Goal: Task Accomplishment & Management: Complete application form

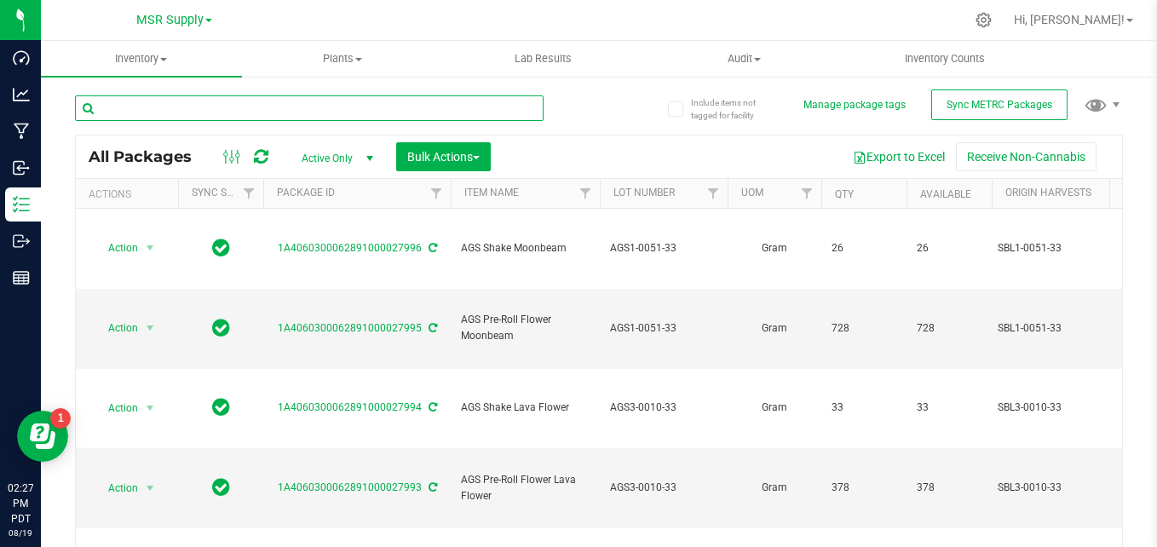
click at [284, 109] on input "text" at bounding box center [309, 108] width 469 height 26
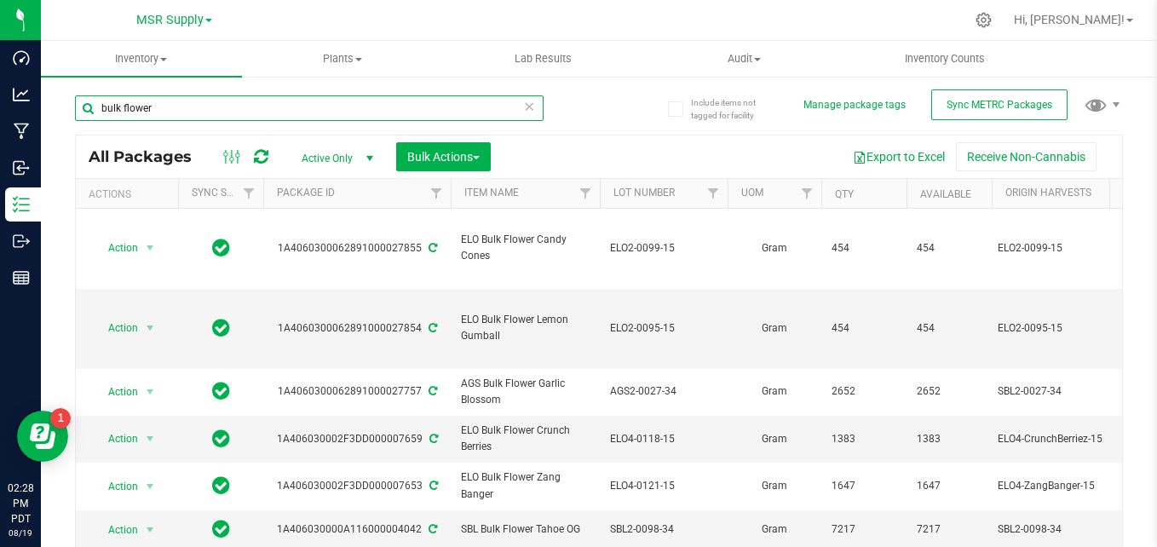
type input "bulk flower"
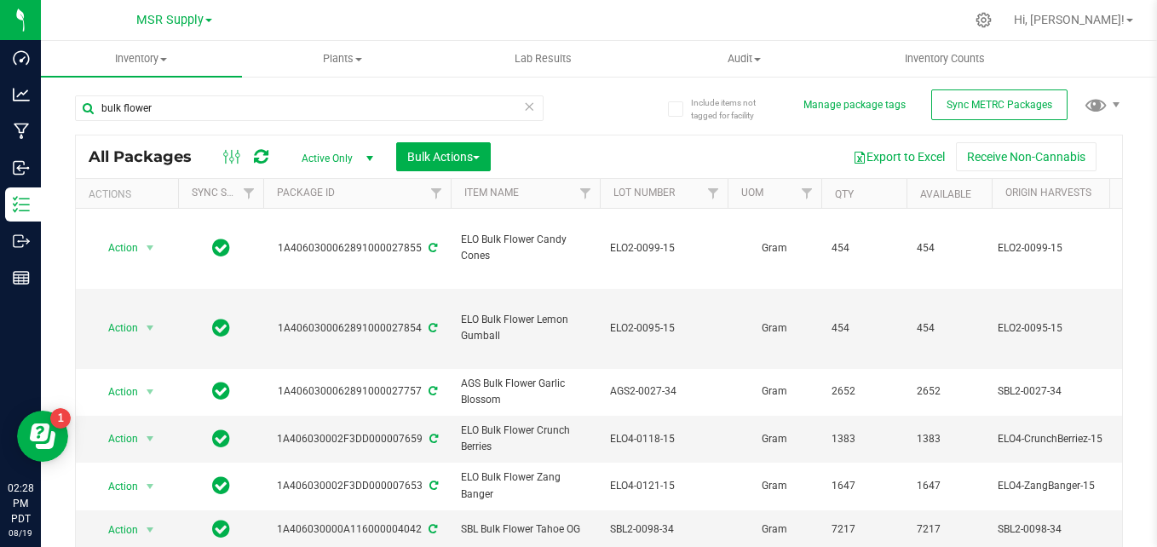
click at [571, 108] on div "bulk flower" at bounding box center [337, 107] width 524 height 55
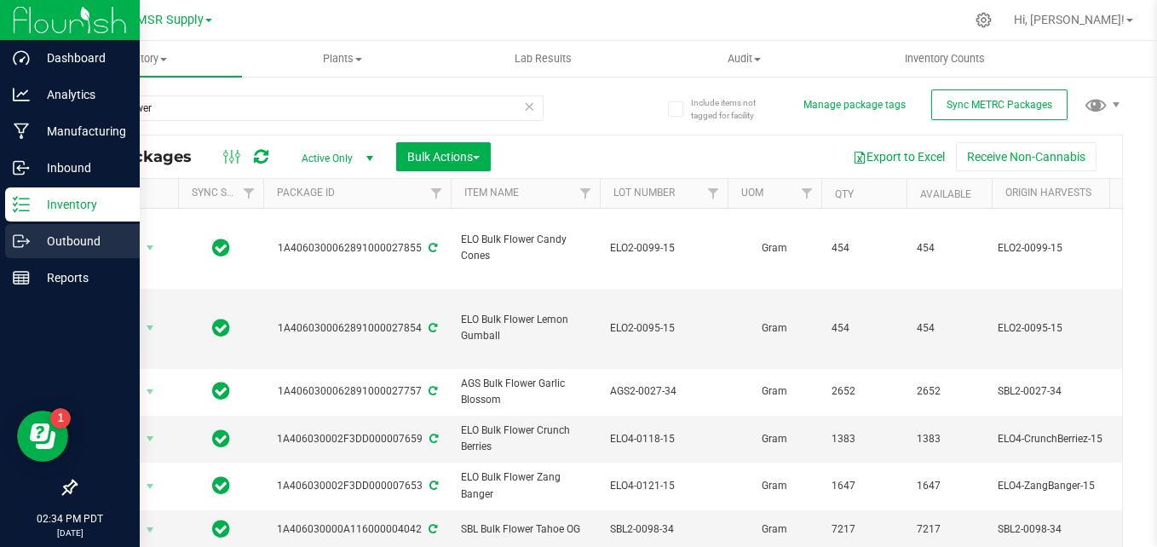
click at [28, 239] on icon at bounding box center [21, 241] width 17 height 17
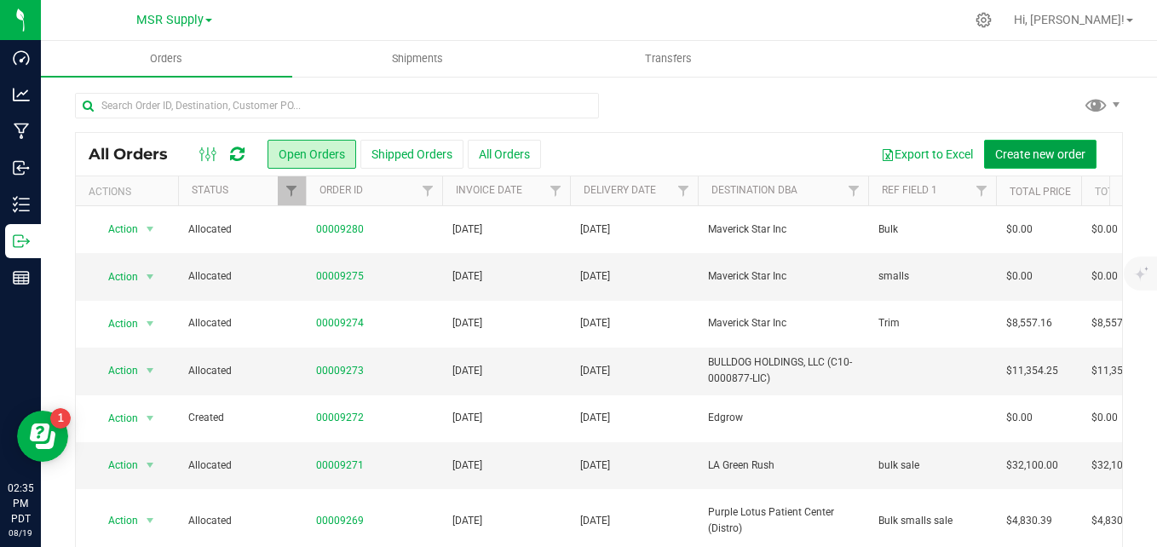
click at [1051, 144] on button "Create new order" at bounding box center [1040, 154] width 112 height 29
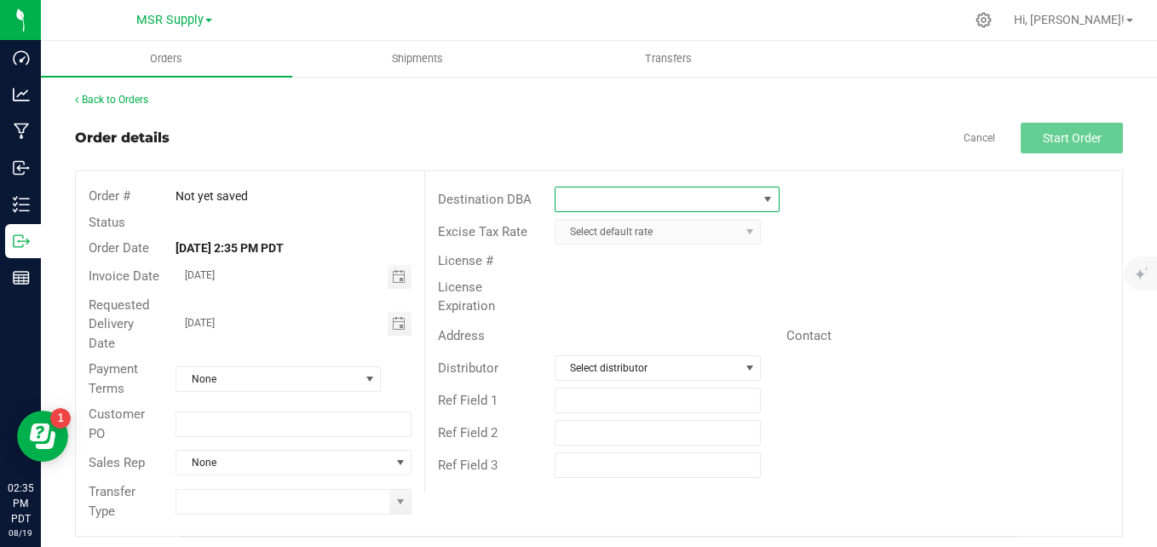
click at [656, 207] on span at bounding box center [657, 199] width 202 height 24
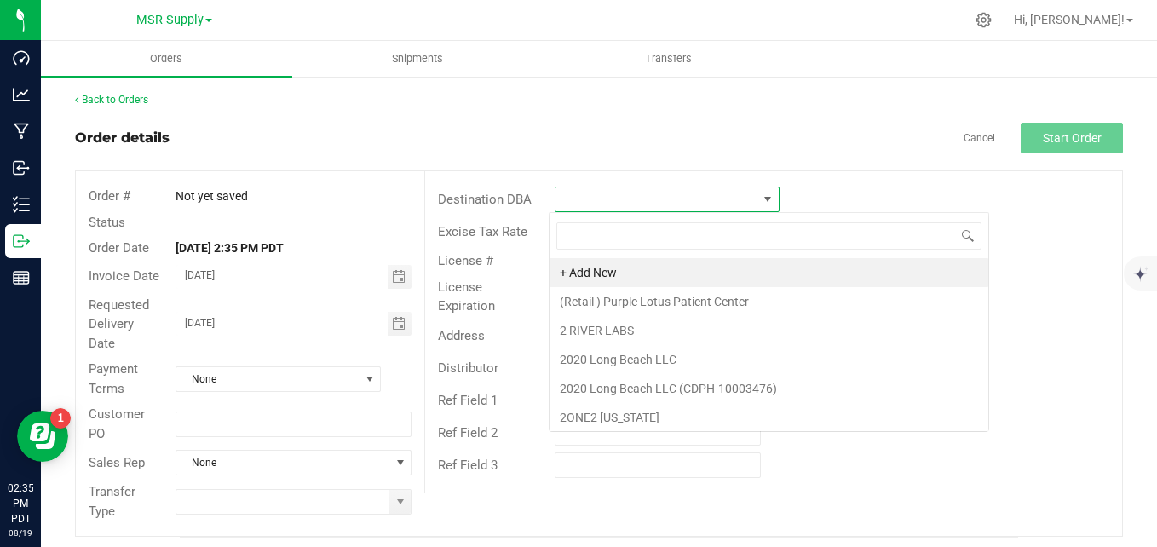
scroll to position [26, 222]
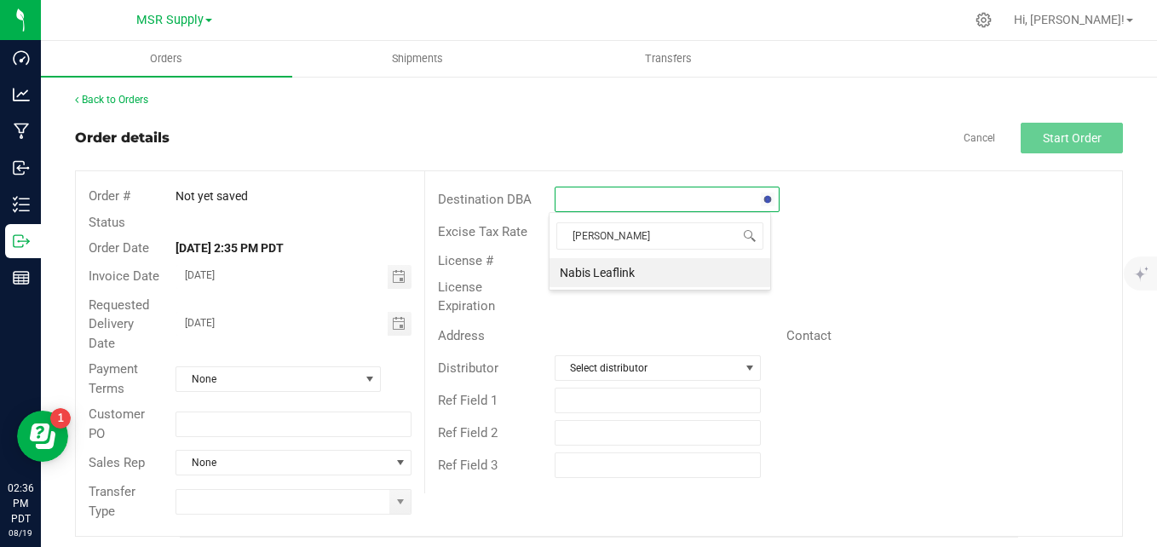
type input "nabis leaf"
click at [625, 268] on li "Nabis Leaflink" at bounding box center [660, 272] width 221 height 29
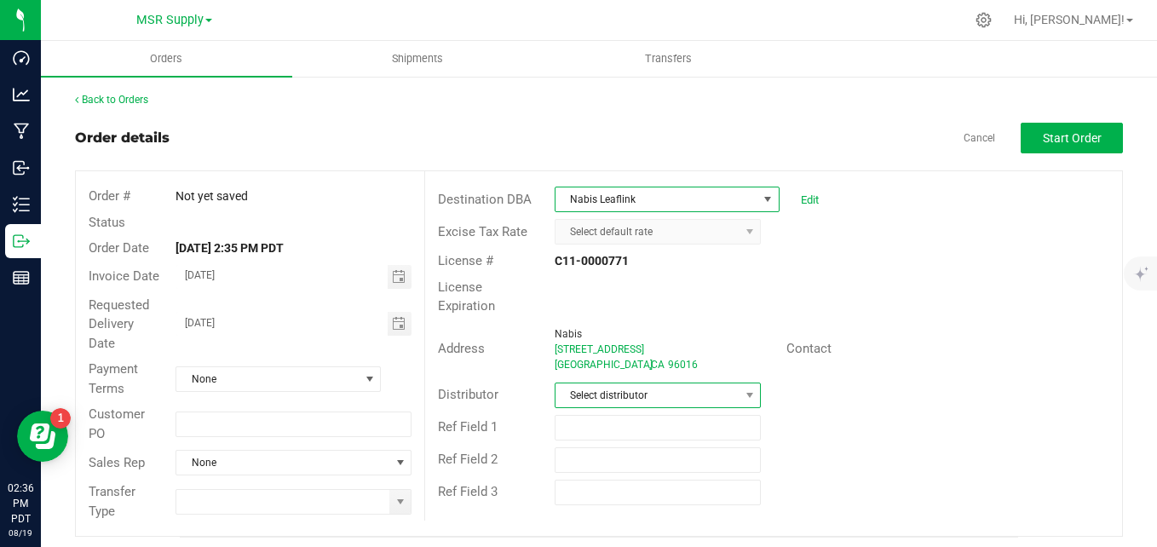
click at [623, 388] on span "Select distributor" at bounding box center [648, 396] width 184 height 24
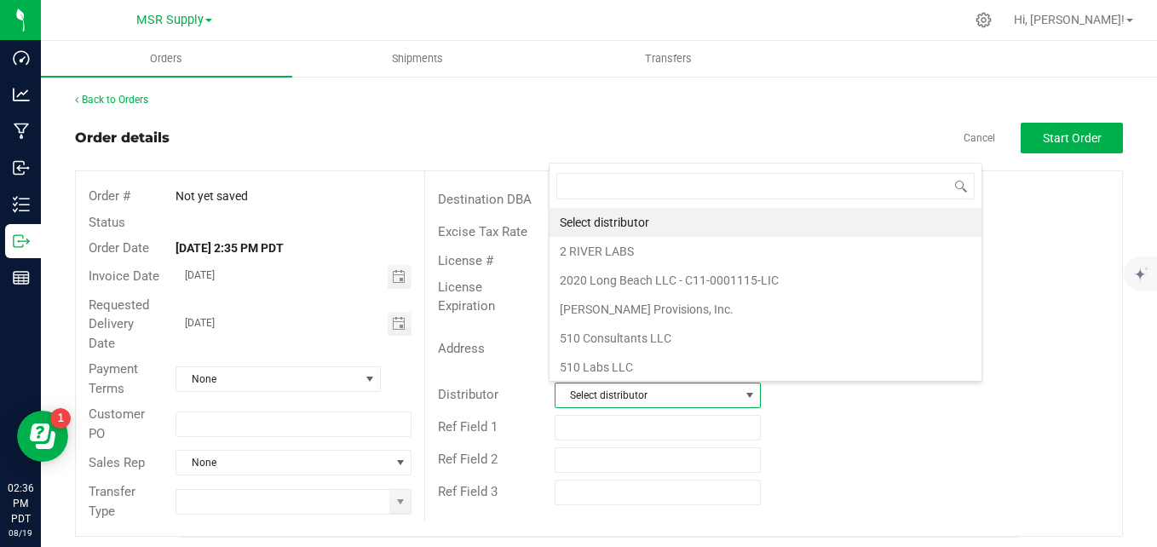
scroll to position [0, 0]
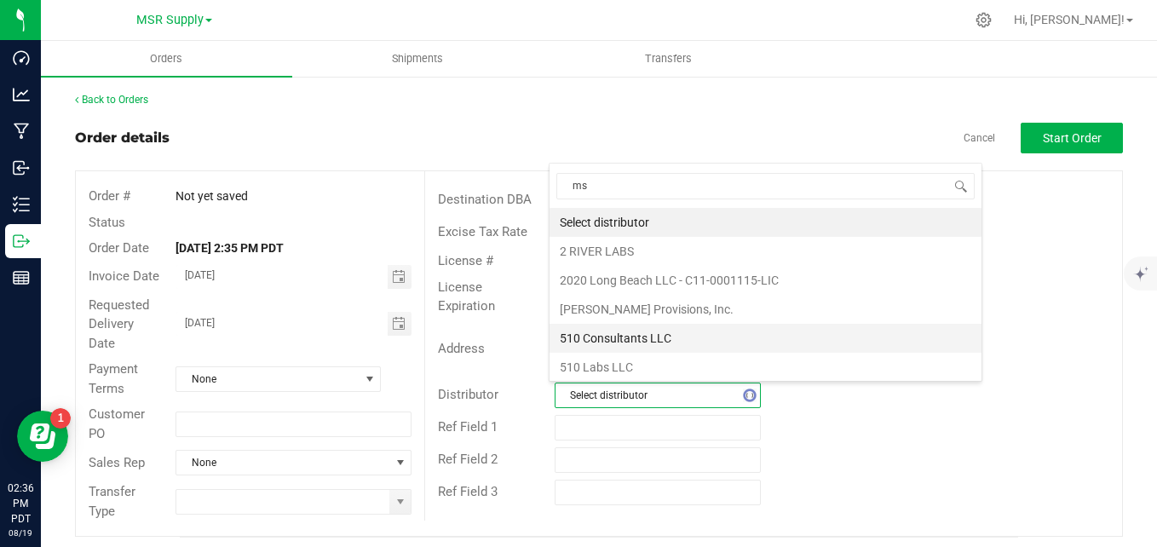
type input "msr"
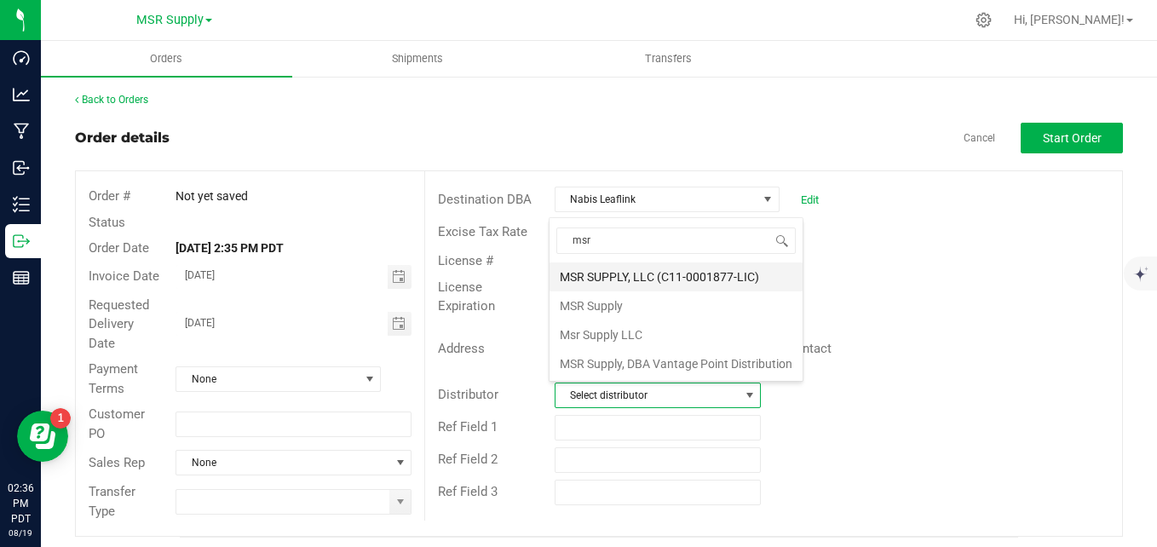
click at [604, 269] on li "MSR SUPPLY, LLC (C11-0001877-LIC)" at bounding box center [676, 276] width 253 height 29
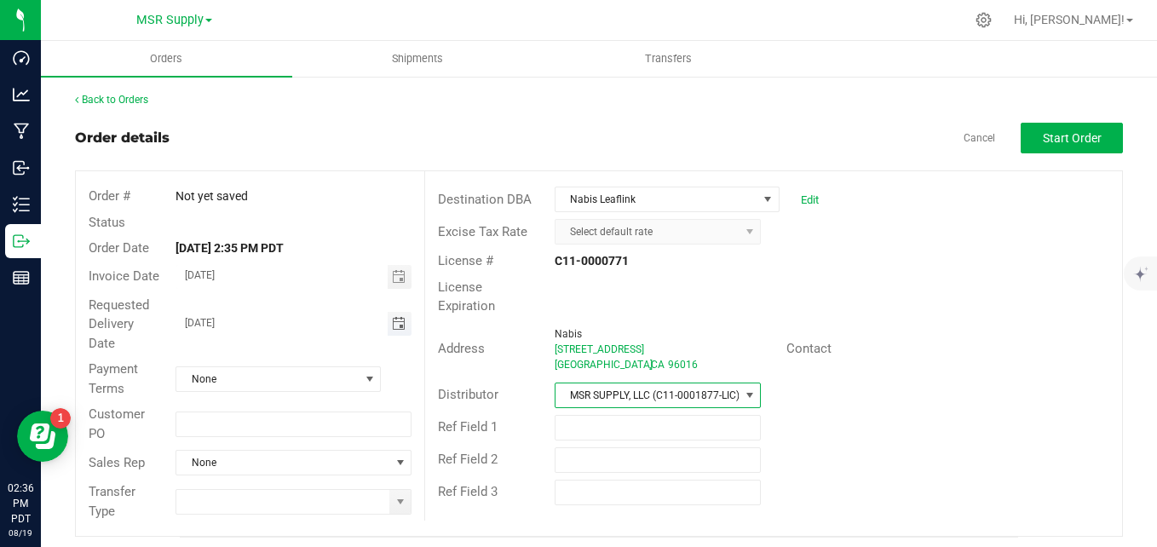
click at [392, 317] on span "Toggle calendar" at bounding box center [399, 324] width 14 height 14
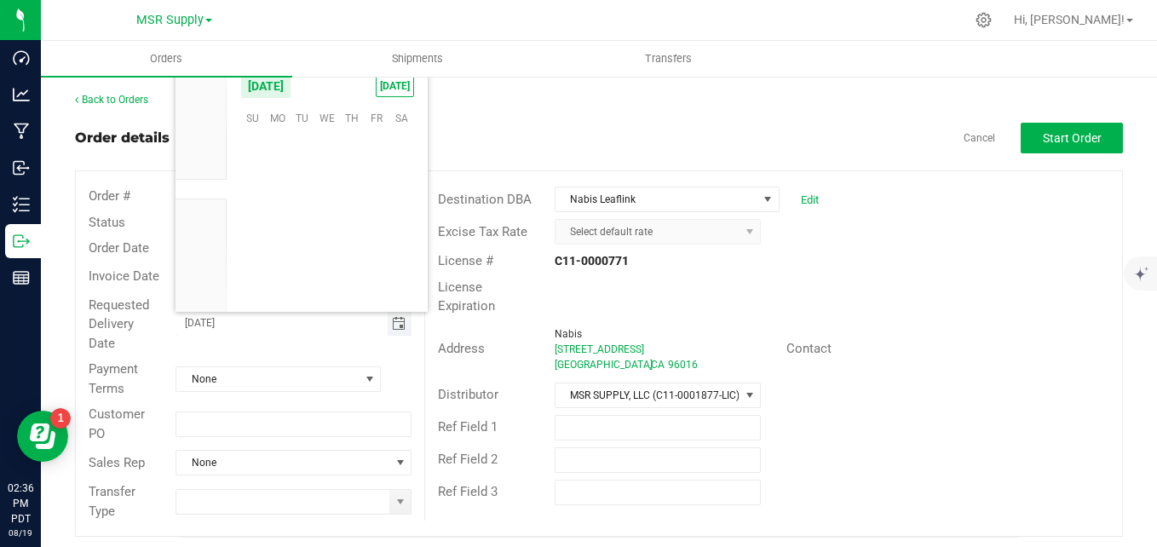
scroll to position [276215, 0]
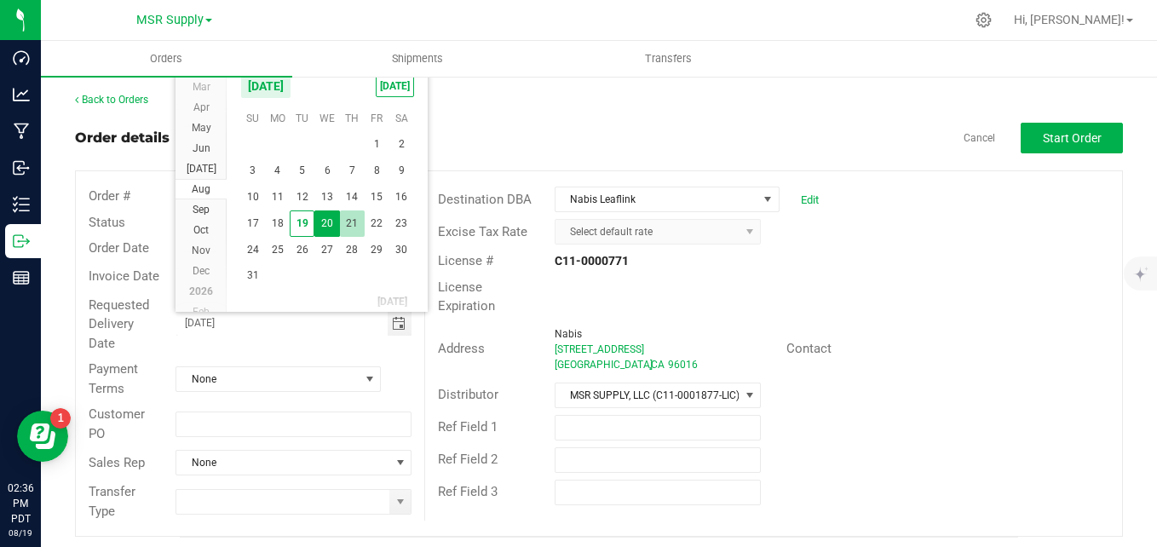
click at [354, 221] on span "21" at bounding box center [352, 224] width 25 height 26
type input "[DATE]"
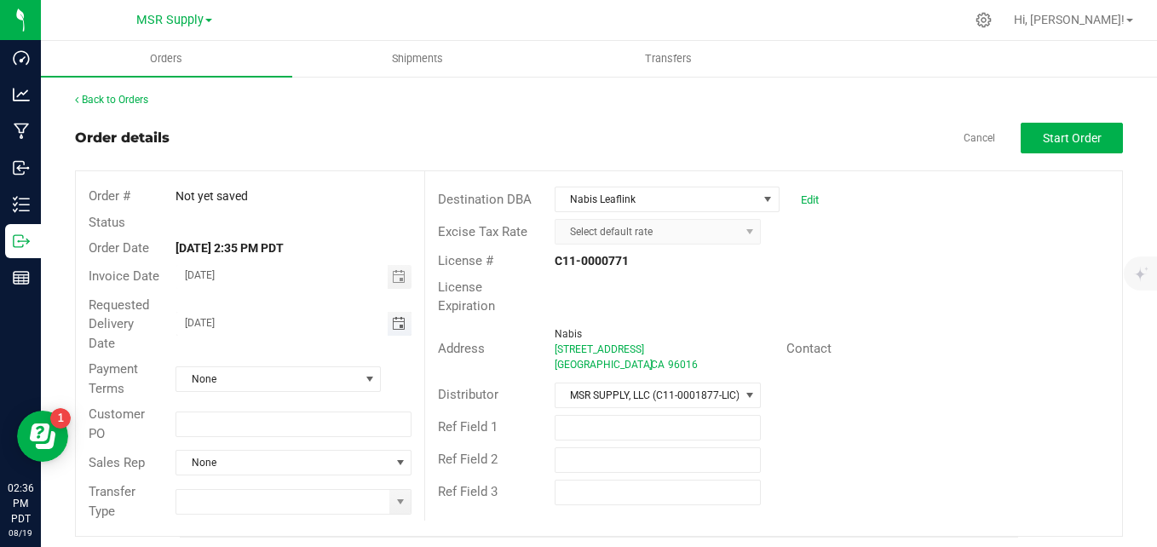
click at [337, 335] on span "[DATE]" at bounding box center [281, 324] width 211 height 24
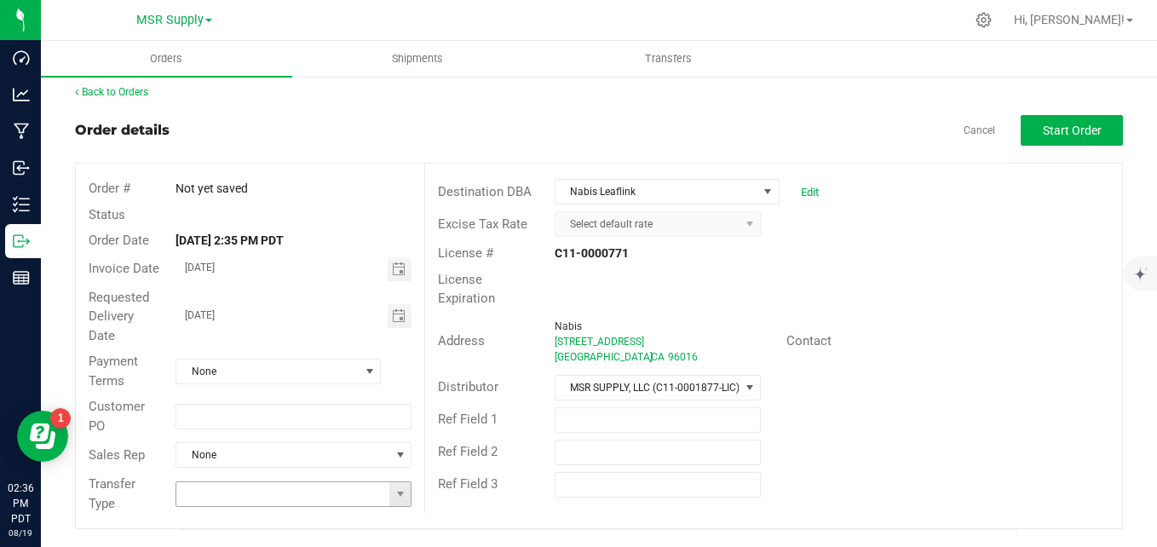
click at [281, 499] on input at bounding box center [282, 494] width 213 height 24
click at [400, 491] on span at bounding box center [401, 494] width 14 height 14
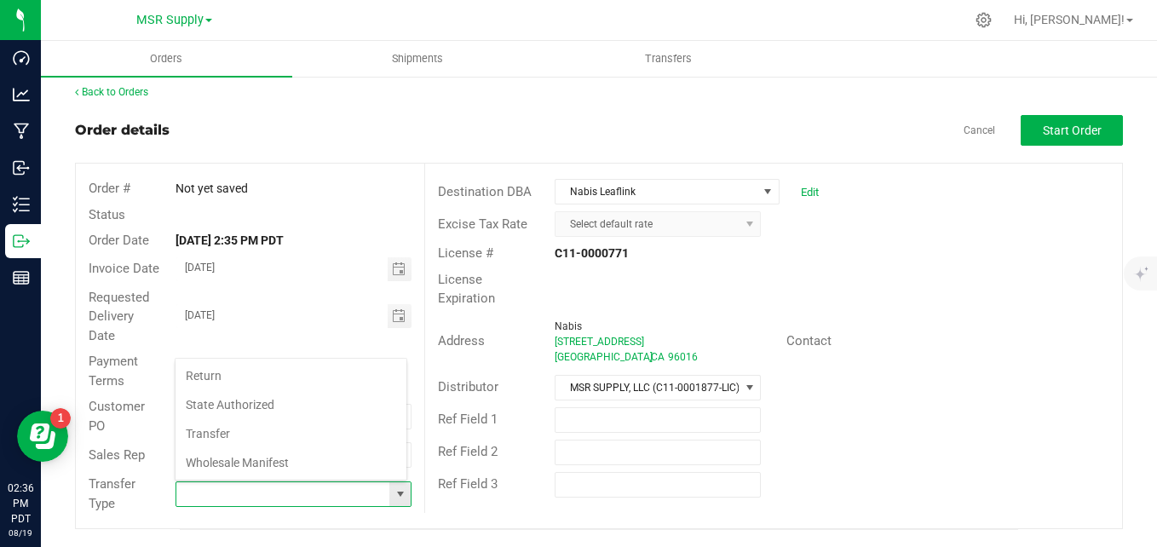
scroll to position [26, 230]
click at [314, 436] on li "Transfer" at bounding box center [291, 433] width 231 height 29
type input "Transfer"
click at [1086, 120] on button "Start Order" at bounding box center [1072, 130] width 102 height 31
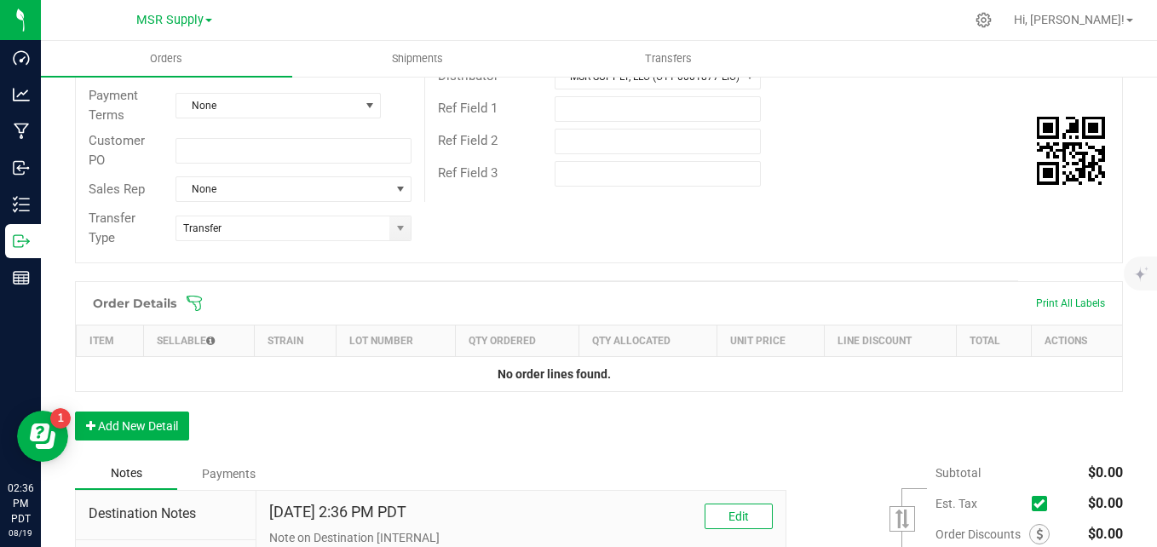
scroll to position [349, 0]
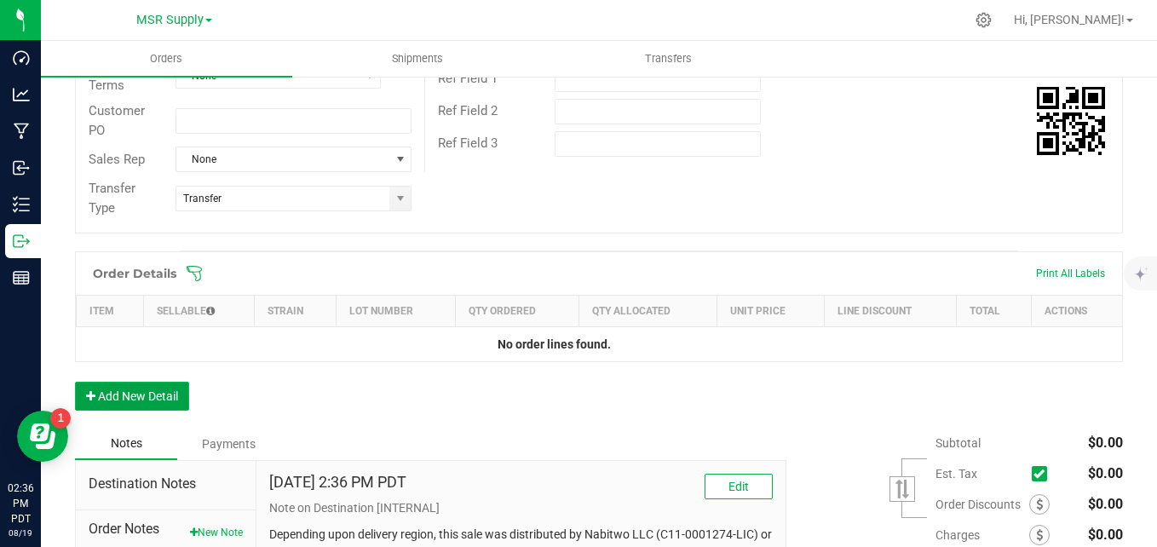
click at [135, 404] on button "Add New Detail" at bounding box center [132, 396] width 114 height 29
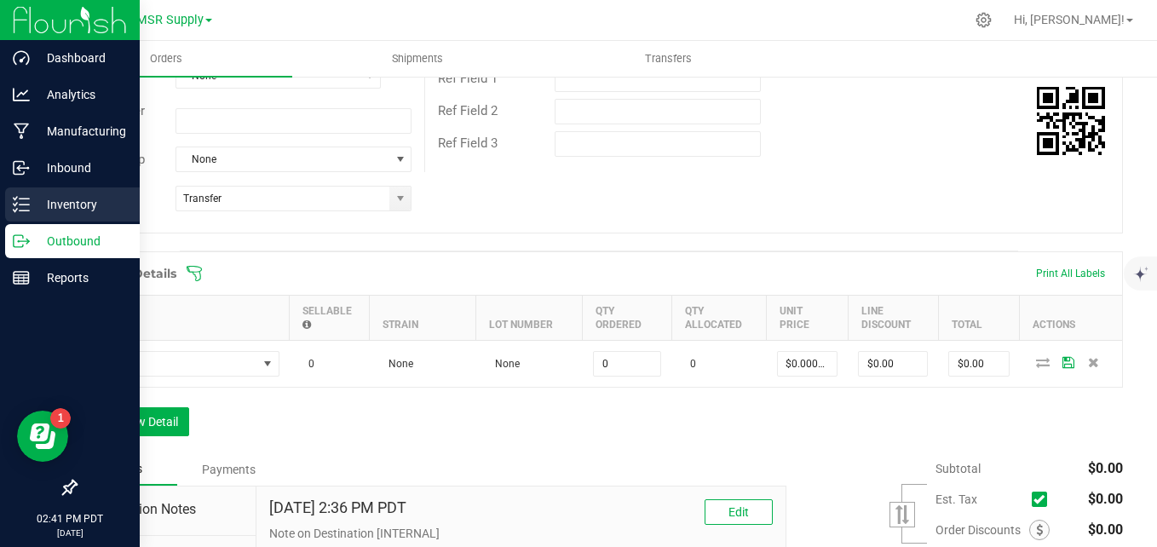
click at [28, 203] on icon at bounding box center [21, 204] width 17 height 17
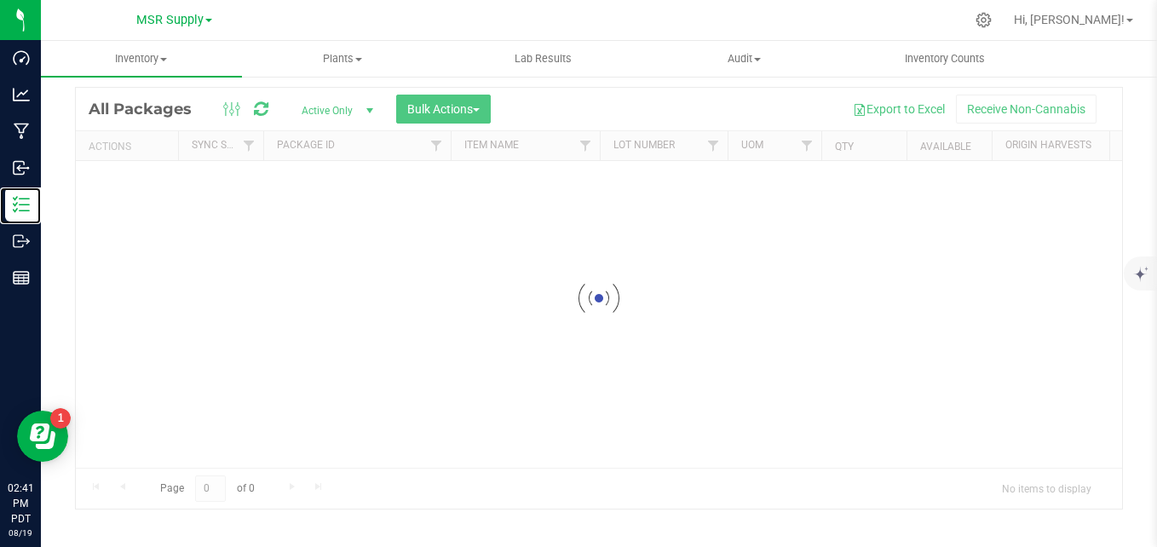
scroll to position [48, 0]
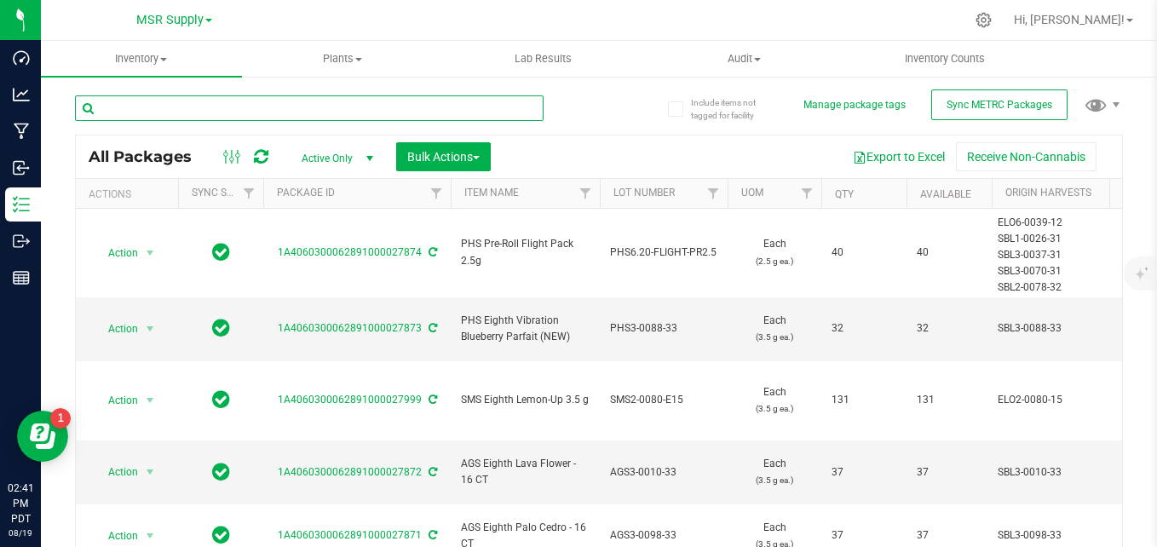
click at [295, 111] on input "text" at bounding box center [309, 108] width 469 height 26
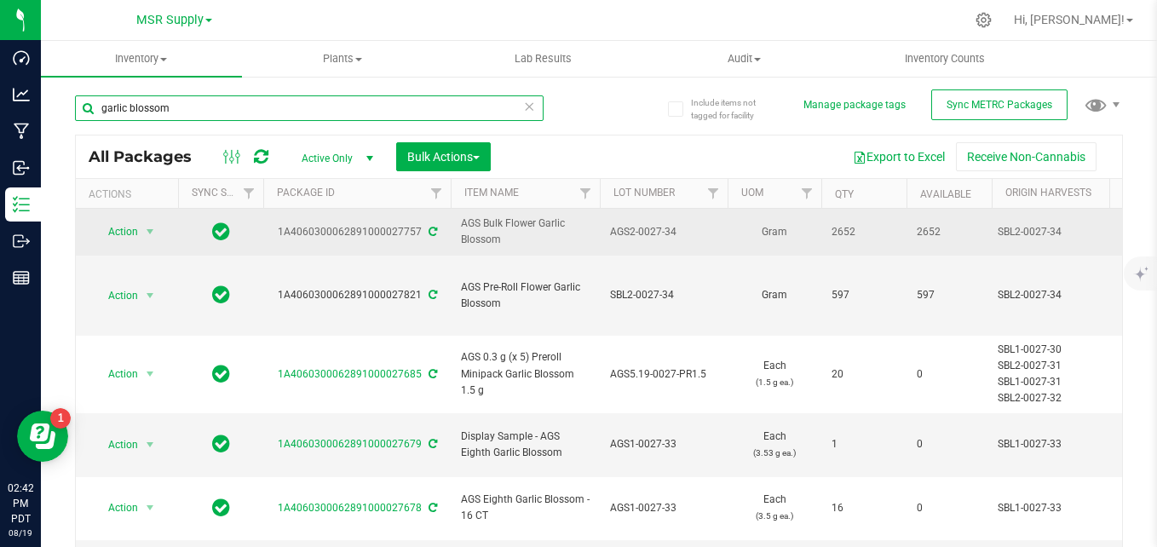
type input "garlic blossom"
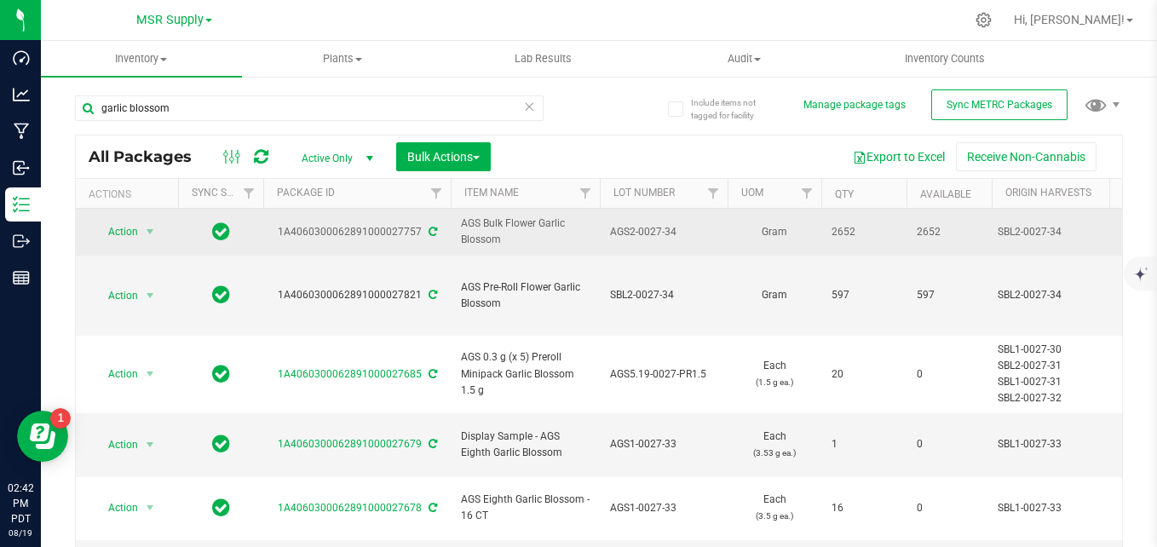
click at [679, 234] on span "AGS2-0027-34" at bounding box center [663, 232] width 107 height 16
drag, startPoint x: 678, startPoint y: 228, endPoint x: 604, endPoint y: 245, distance: 76.1
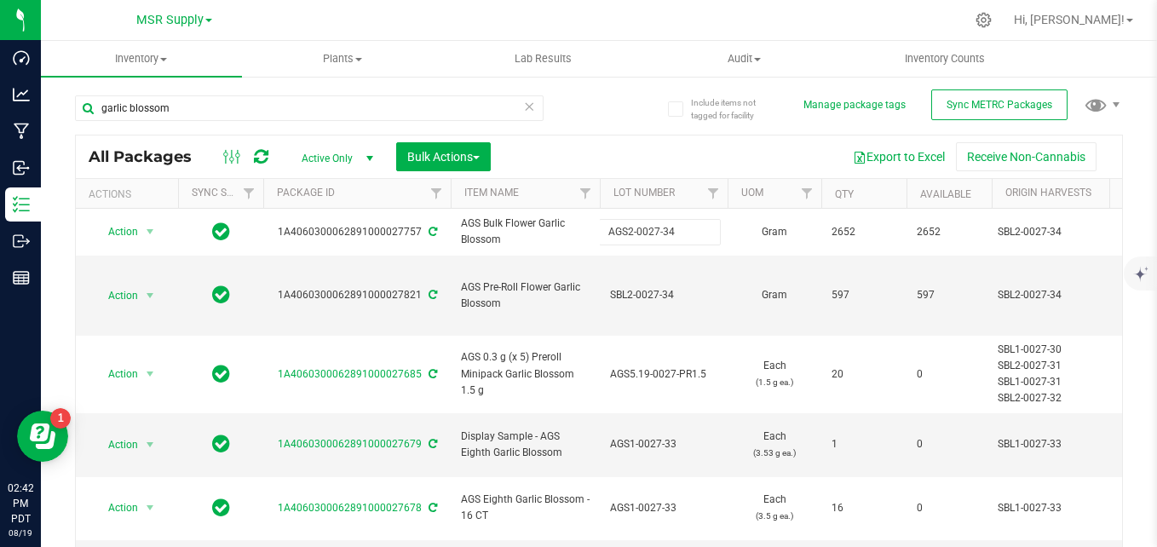
click at [582, 147] on div "Export to Excel Receive Non-Cannabis" at bounding box center [807, 156] width 606 height 29
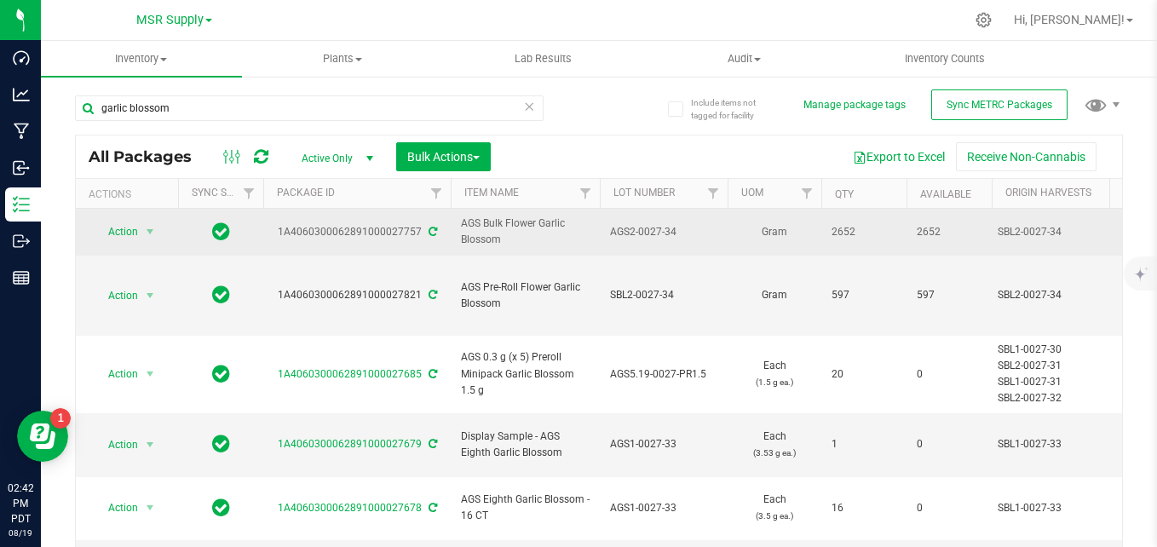
drag, startPoint x: 417, startPoint y: 233, endPoint x: 282, endPoint y: 233, distance: 134.7
click at [282, 233] on div "1A4060300062891000027757" at bounding box center [357, 232] width 193 height 16
copy div "1A4060300062891000027757"
click at [844, 228] on span "2652" at bounding box center [864, 232] width 65 height 16
drag, startPoint x: 861, startPoint y: 229, endPoint x: 820, endPoint y: 229, distance: 40.9
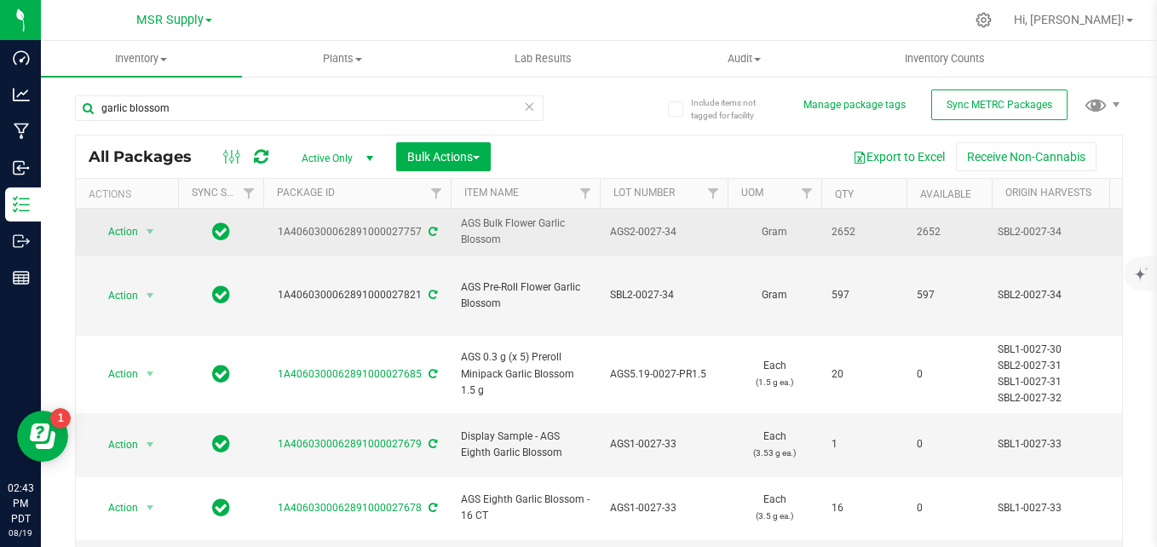
copy tr "2652"
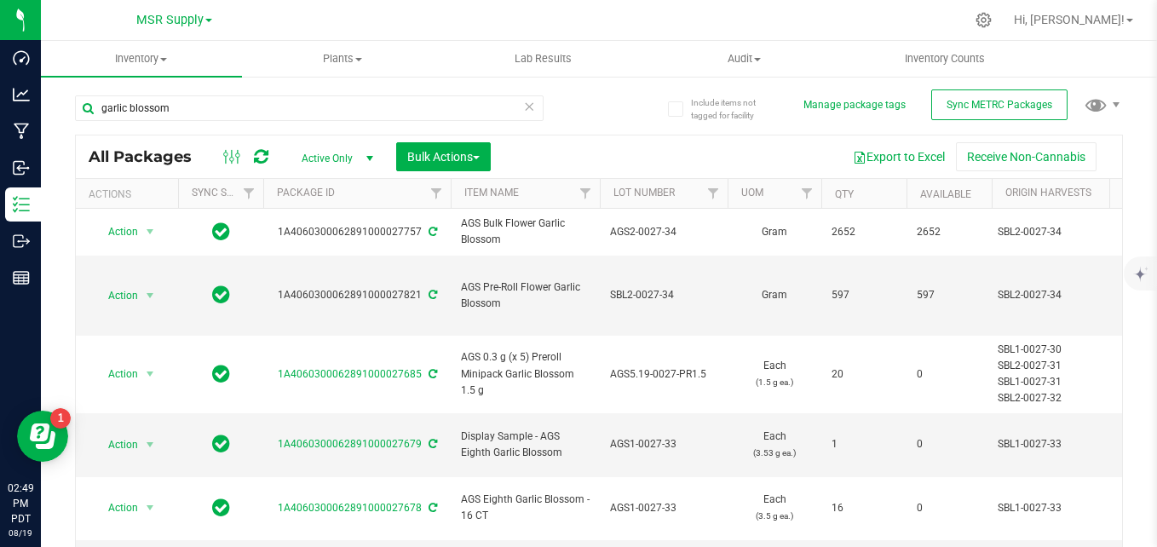
click at [524, 107] on icon at bounding box center [529, 105] width 12 height 20
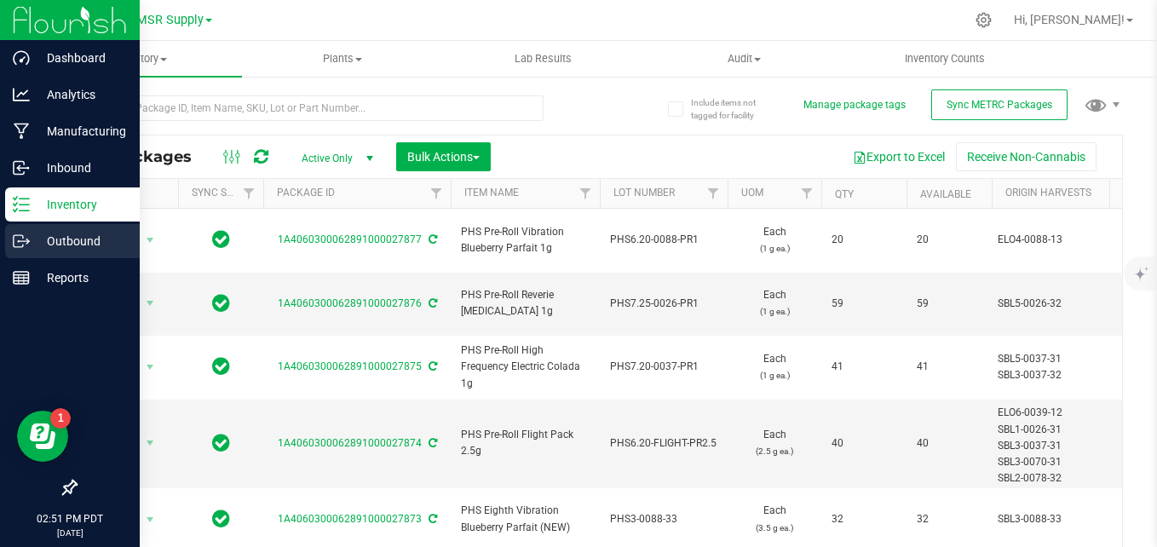
click at [29, 228] on div "Outbound" at bounding box center [72, 241] width 135 height 34
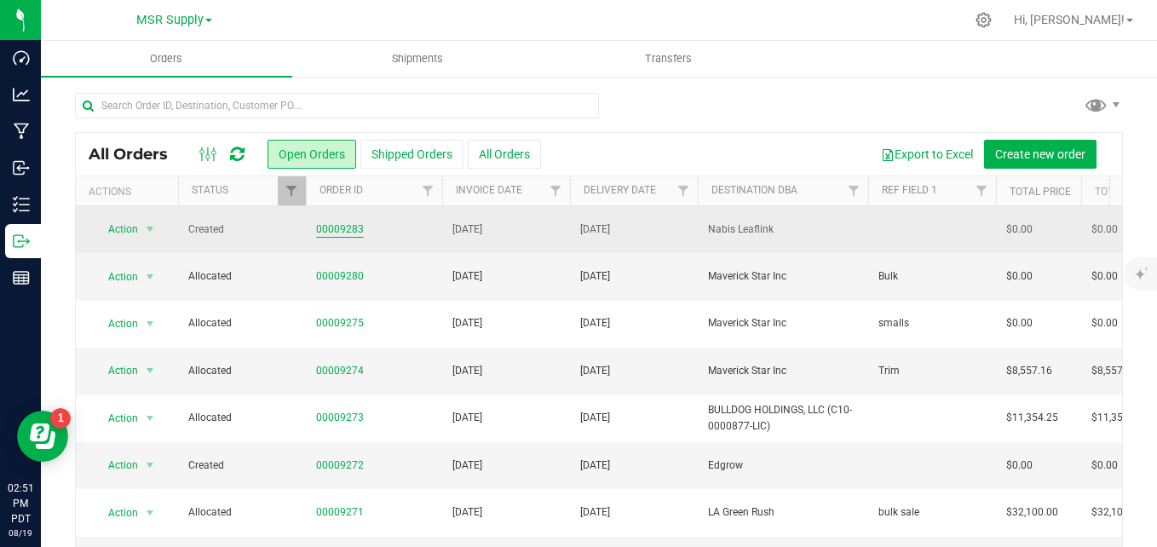
click at [333, 228] on link "00009283" at bounding box center [340, 230] width 48 height 16
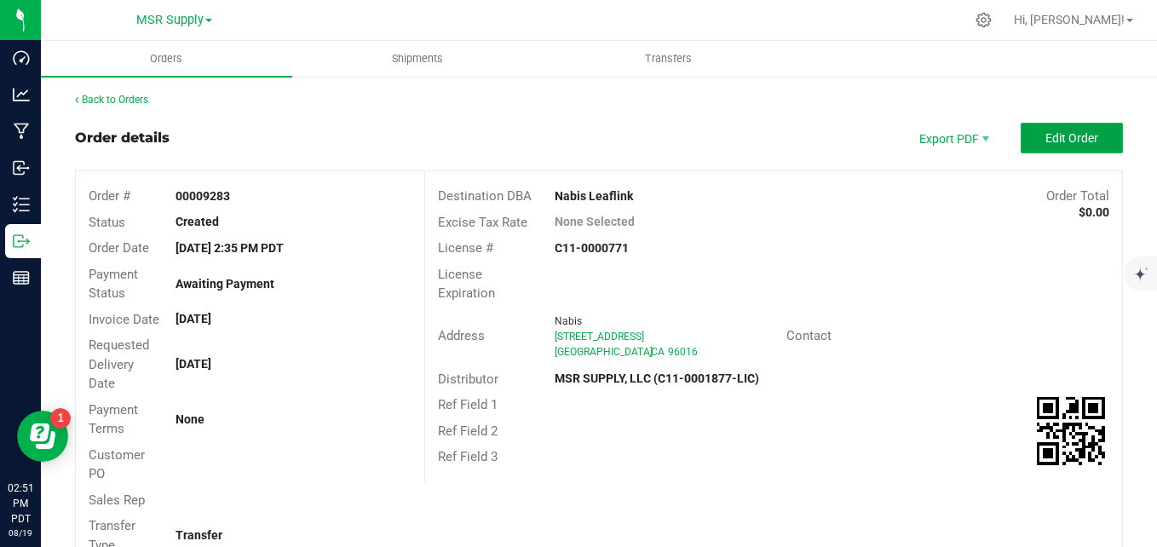
click at [1046, 132] on span "Edit Order" at bounding box center [1072, 138] width 53 height 14
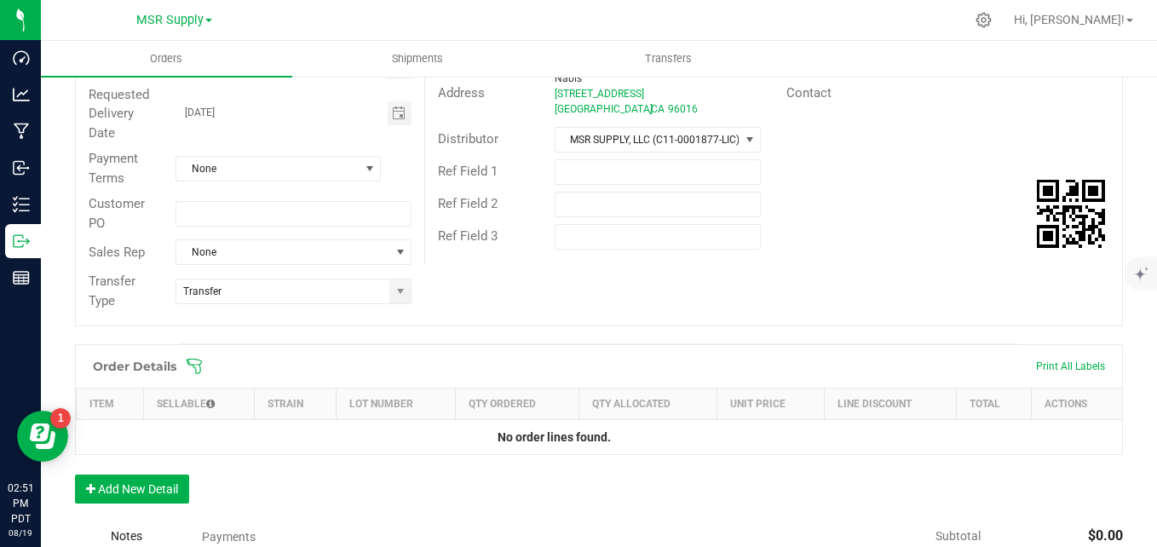
scroll to position [341, 0]
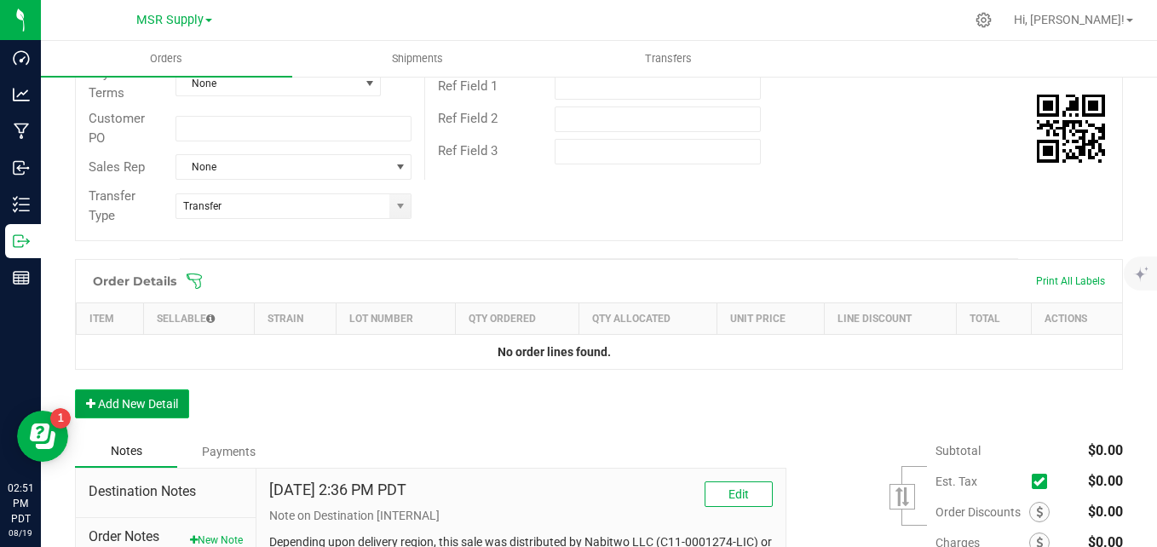
click at [159, 399] on button "Add New Detail" at bounding box center [132, 403] width 114 height 29
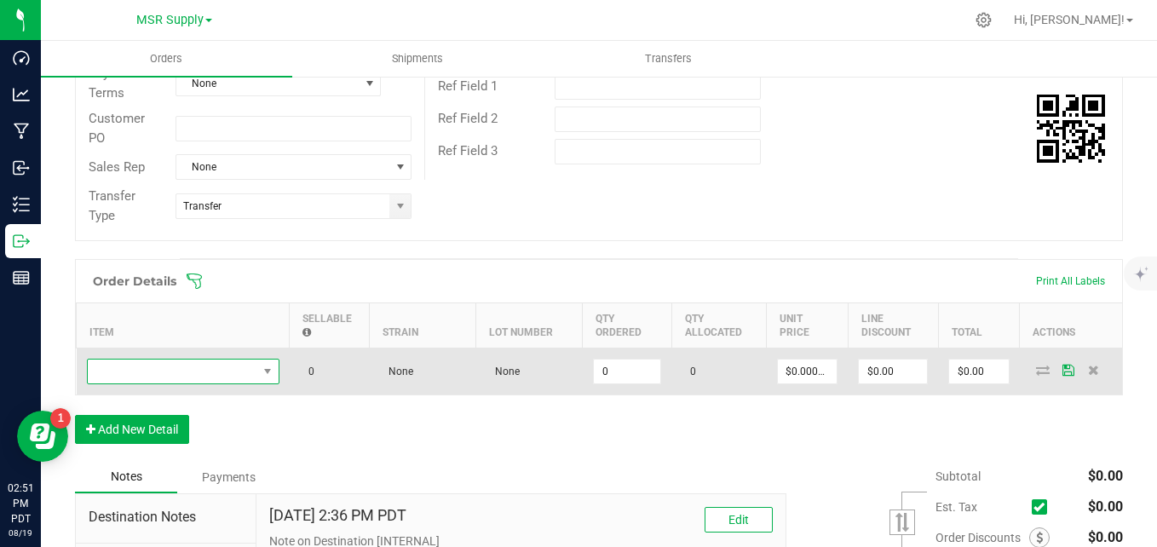
click at [163, 365] on span "NO DATA FOUND" at bounding box center [173, 372] width 170 height 24
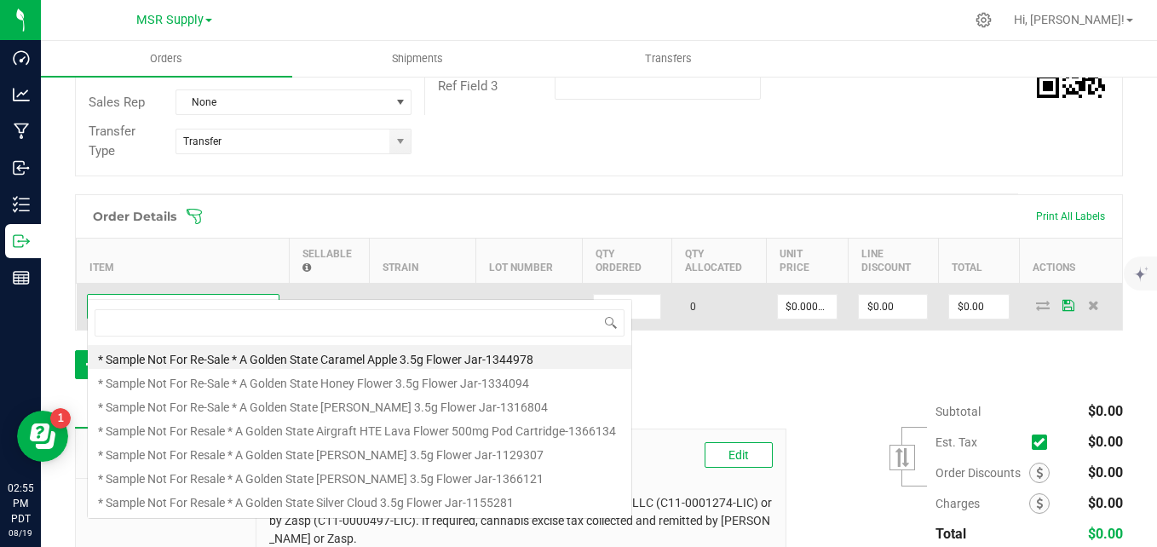
scroll to position [426, 0]
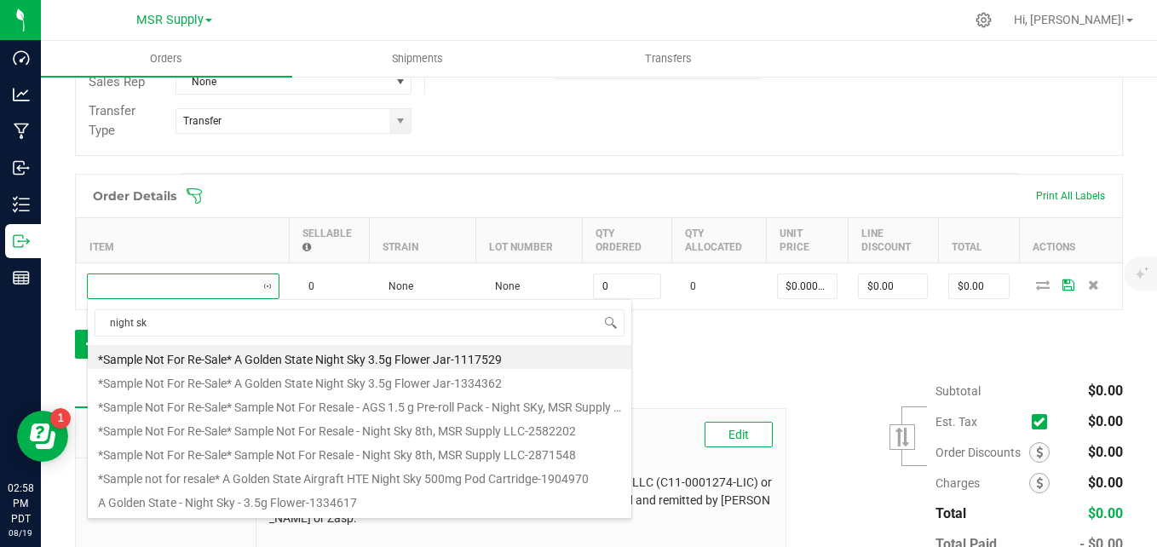
type input "night sky"
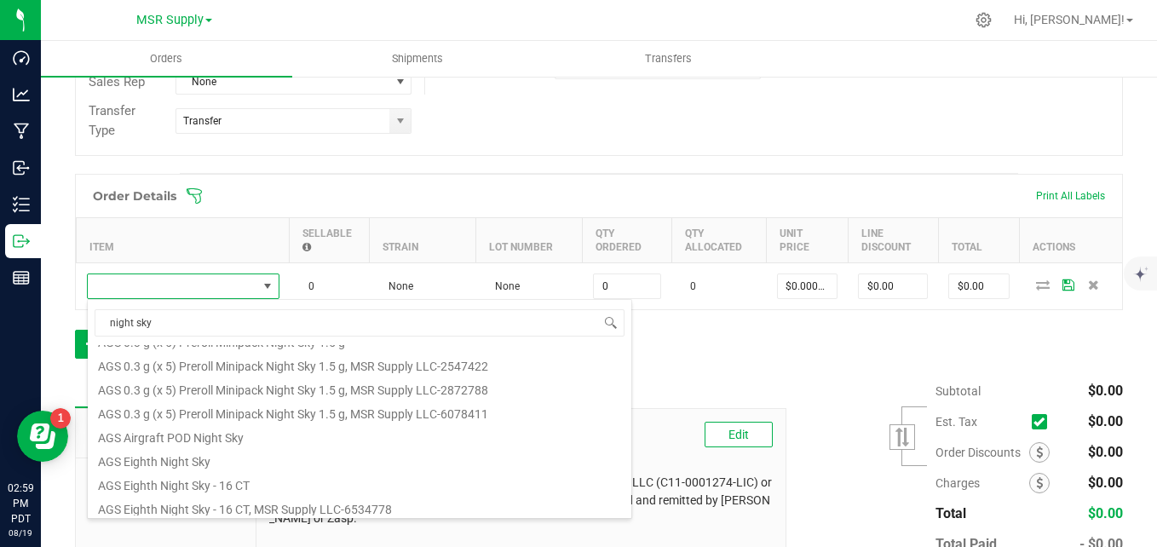
scroll to position [307, 0]
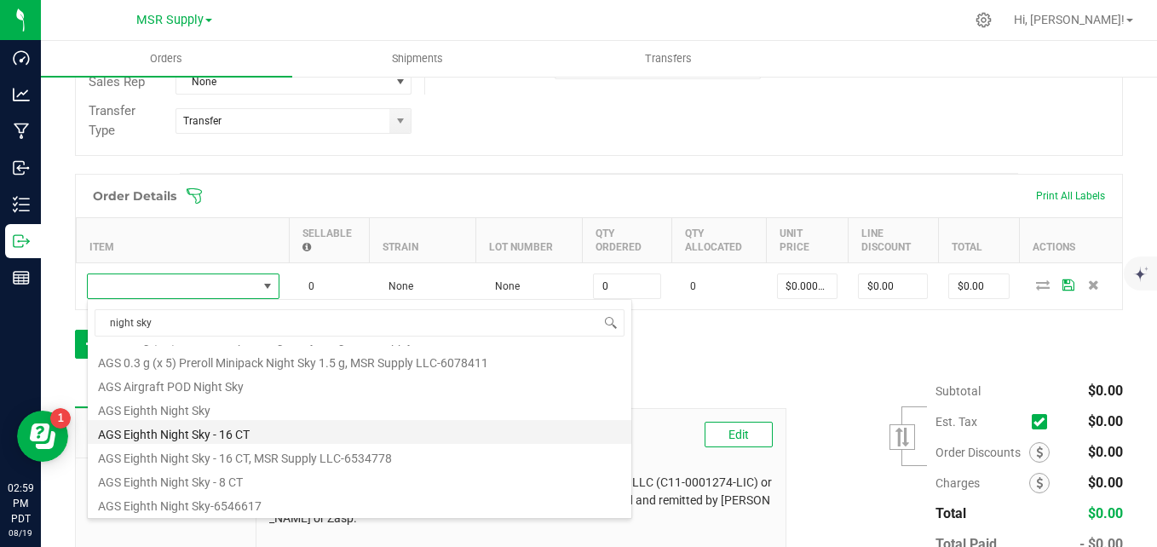
click at [207, 441] on li "AGS Eighth Night Sky - 16 CT" at bounding box center [360, 432] width 544 height 24
type input "0 ea"
type input "$30.00000"
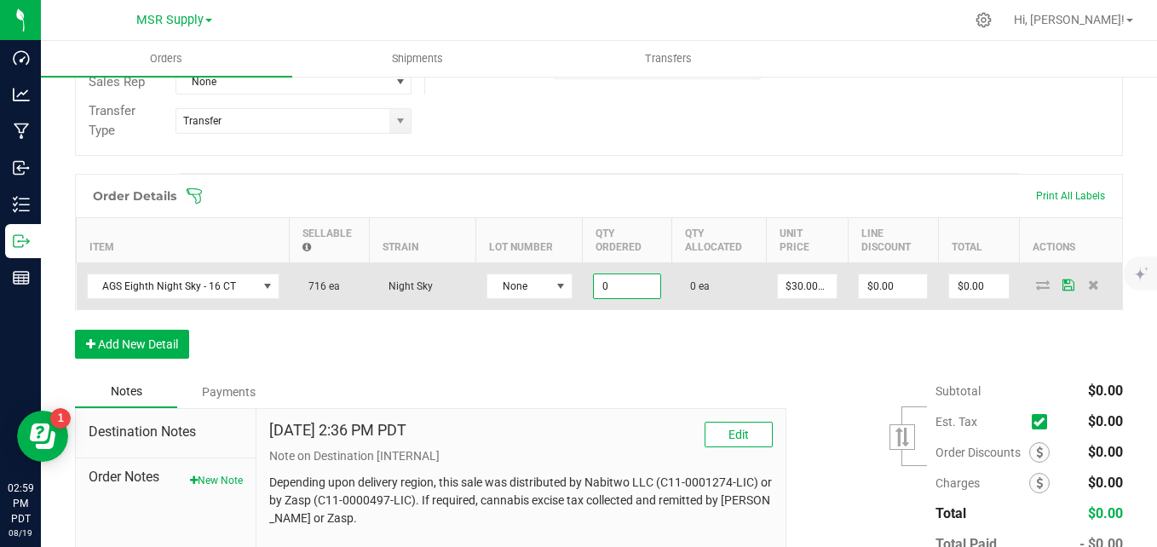
click at [620, 285] on input "0" at bounding box center [627, 286] width 66 height 24
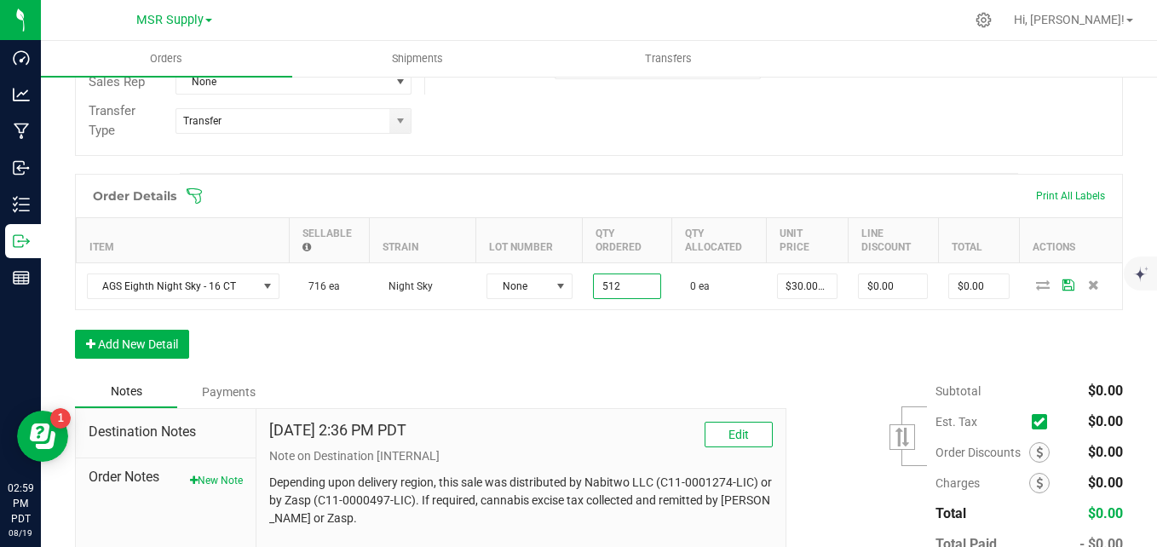
type input "512 ea"
type input "$15,360.00"
click at [633, 362] on div "Order Details Print All Labels Item Sellable Strain Lot Number Qty Ordered Qty …" at bounding box center [599, 275] width 1048 height 202
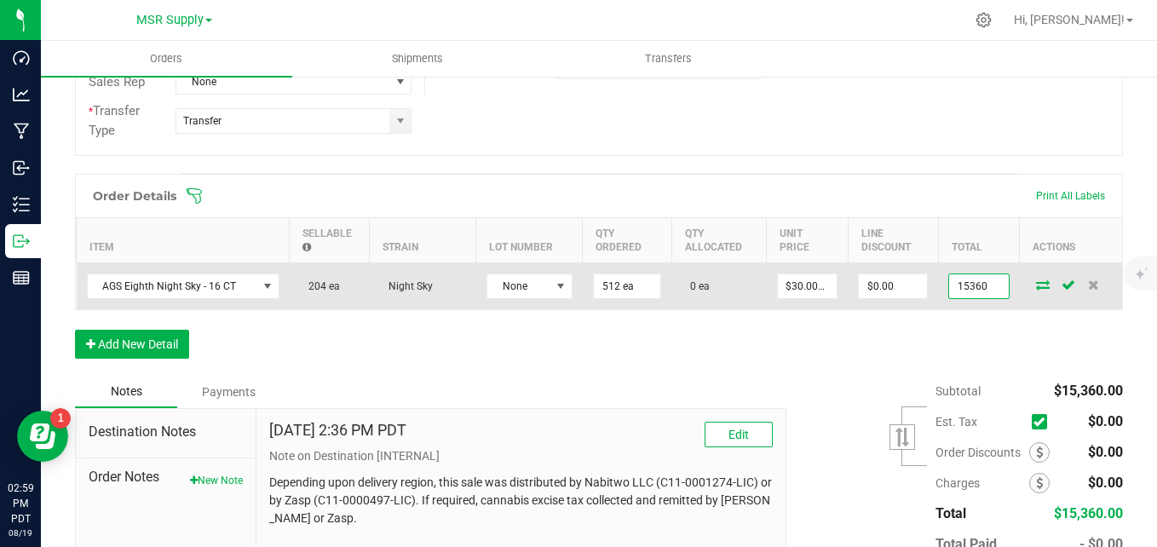
click at [985, 286] on input "15360" at bounding box center [979, 286] width 60 height 24
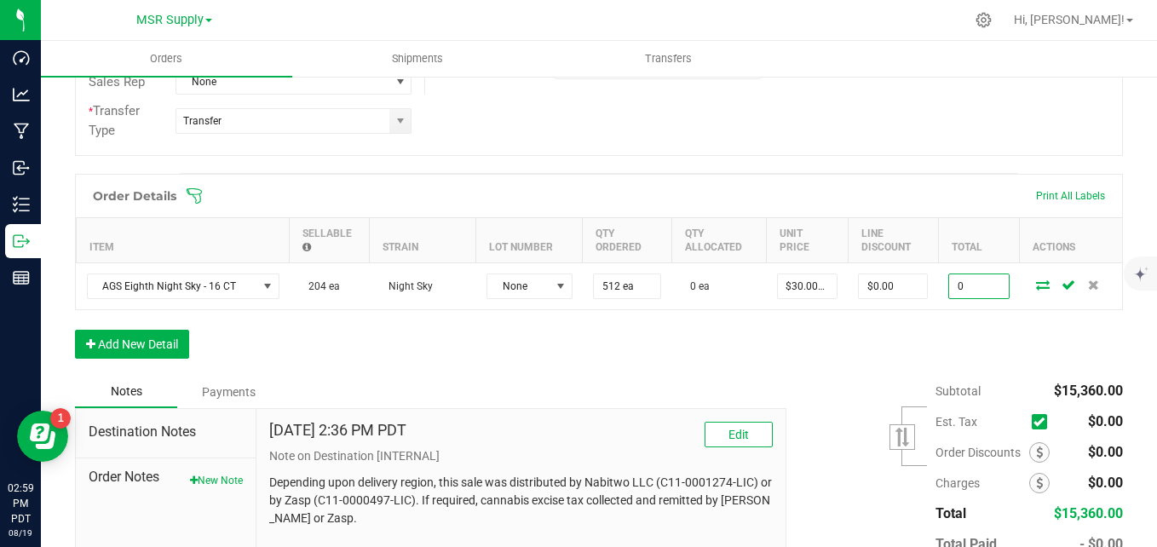
type input "0"
type input "$0.00000"
type input "$0.00"
click at [917, 343] on div "Order Details Print All Labels Item Sellable Strain Lot Number Qty Ordered Qty …" at bounding box center [599, 275] width 1048 height 202
click at [142, 339] on button "Add New Detail" at bounding box center [132, 344] width 114 height 29
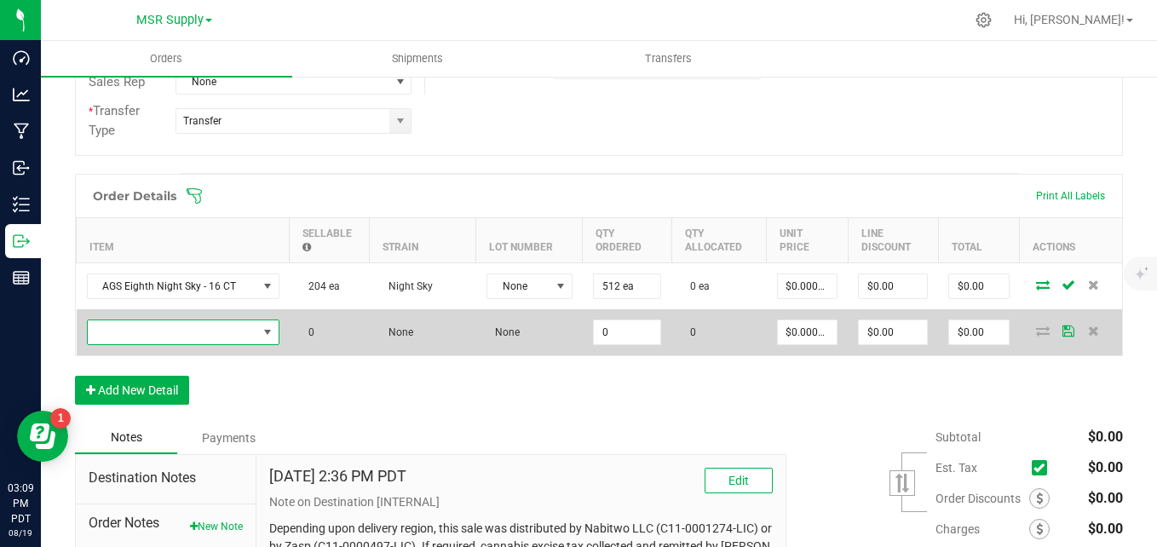
click at [192, 329] on span "NO DATA FOUND" at bounding box center [173, 332] width 170 height 24
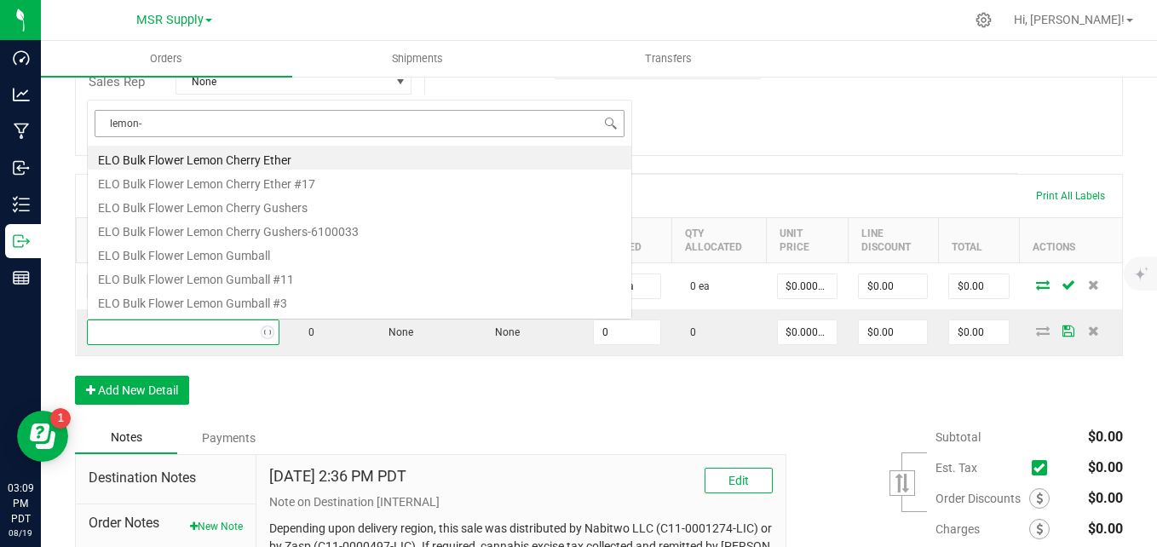
scroll to position [0, 0]
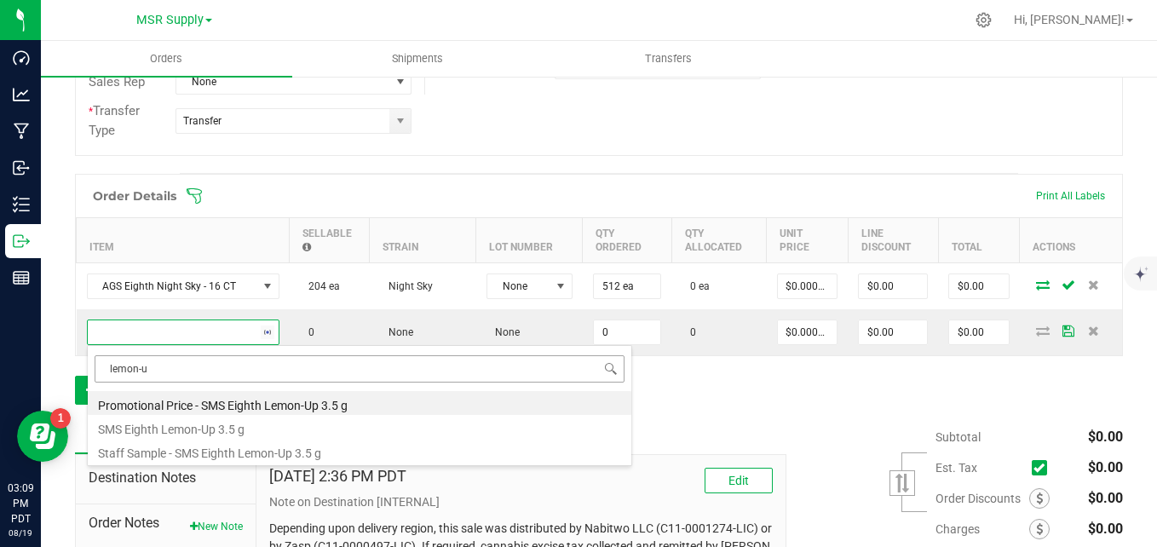
type input "lemon-up"
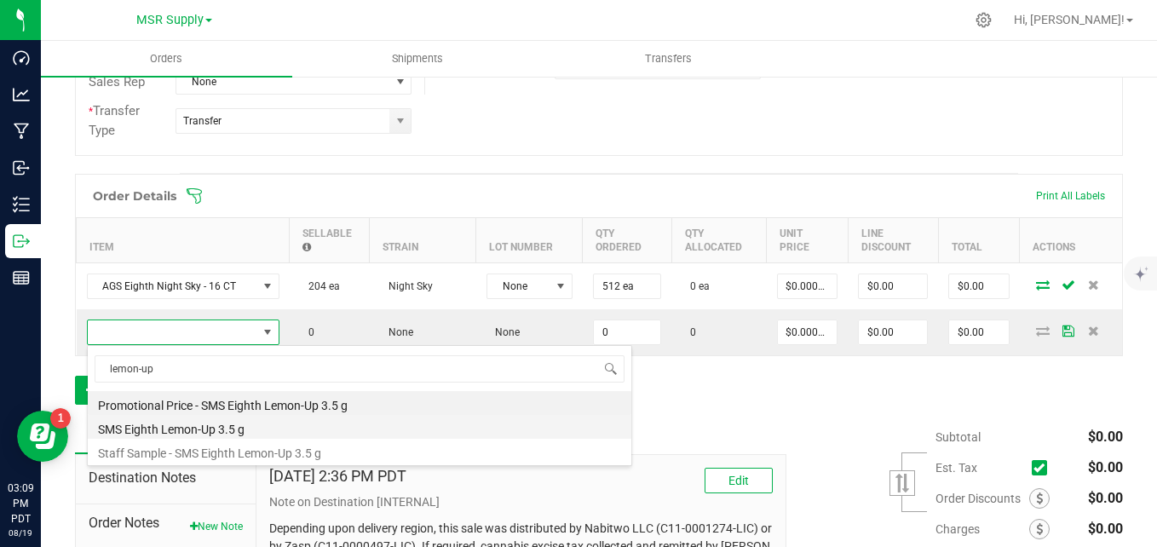
click at [231, 424] on li "SMS Eighth Lemon-Up 3.5 g" at bounding box center [360, 427] width 544 height 24
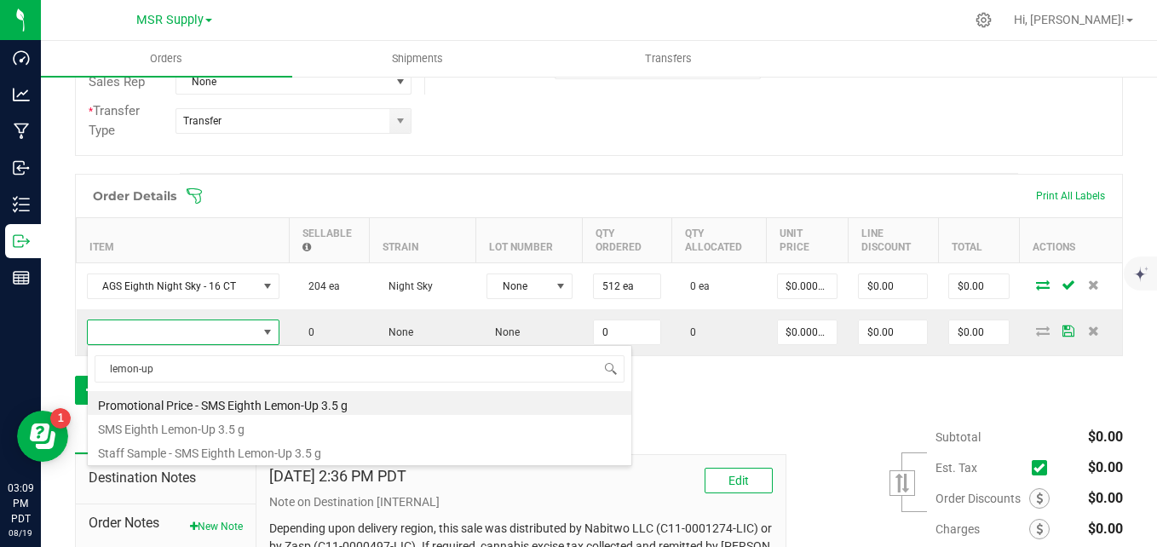
type input "0 ea"
type input "$16.50000"
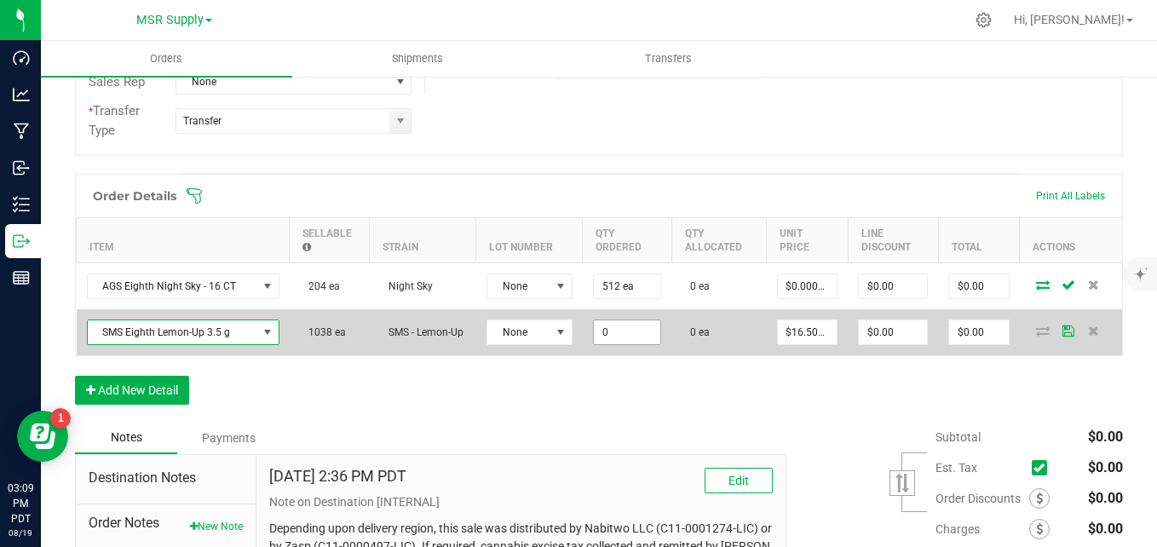
click at [613, 335] on input "0" at bounding box center [627, 332] width 66 height 24
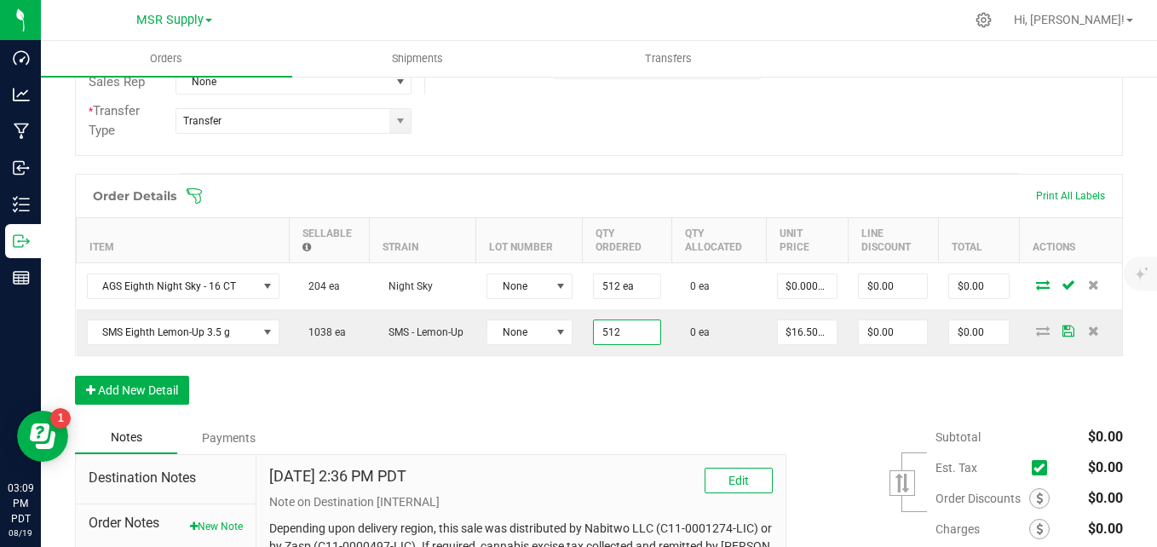
type input "512 ea"
click at [920, 392] on div "Order Details Print All Labels Item Sellable Strain Lot Number Qty Ordered Qty …" at bounding box center [599, 298] width 1048 height 248
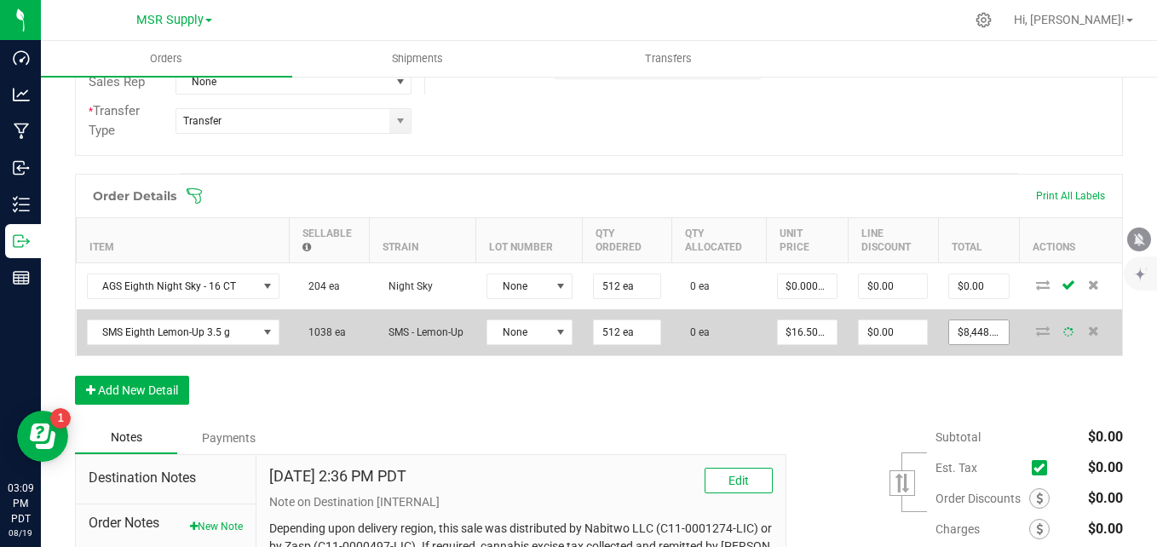
type input "8448"
click at [969, 332] on input "8448" at bounding box center [979, 332] width 60 height 24
click at [991, 332] on input "8448" at bounding box center [979, 332] width 60 height 24
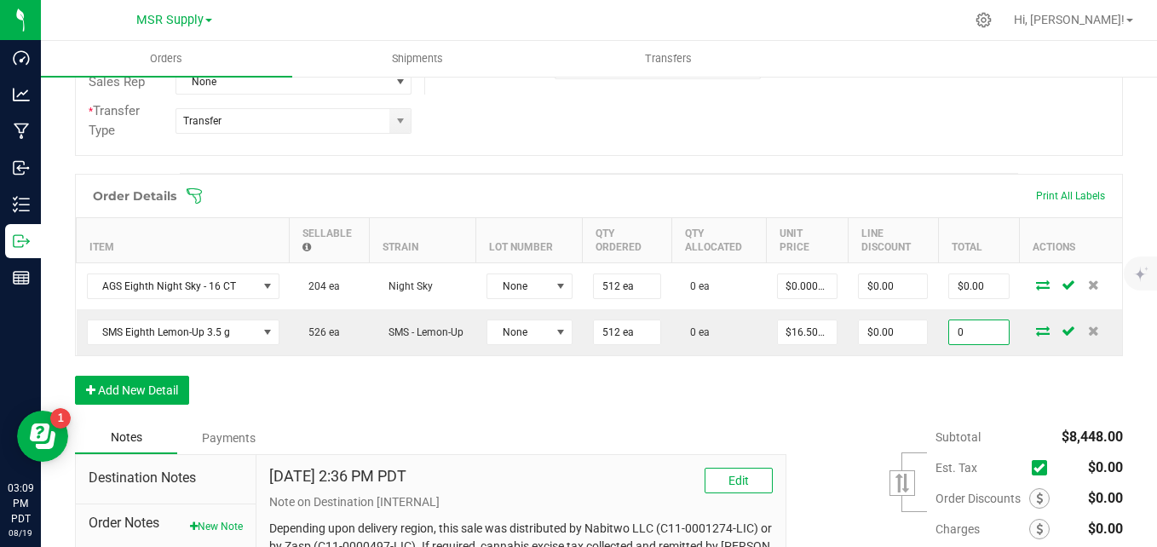
type input "0"
type input "$0.00000"
type input "$0.00"
click at [692, 389] on div "Order Details Print All Labels Item Sellable Strain Lot Number Qty Ordered Qty …" at bounding box center [599, 298] width 1048 height 248
click at [116, 389] on button "Add New Detail" at bounding box center [132, 390] width 114 height 29
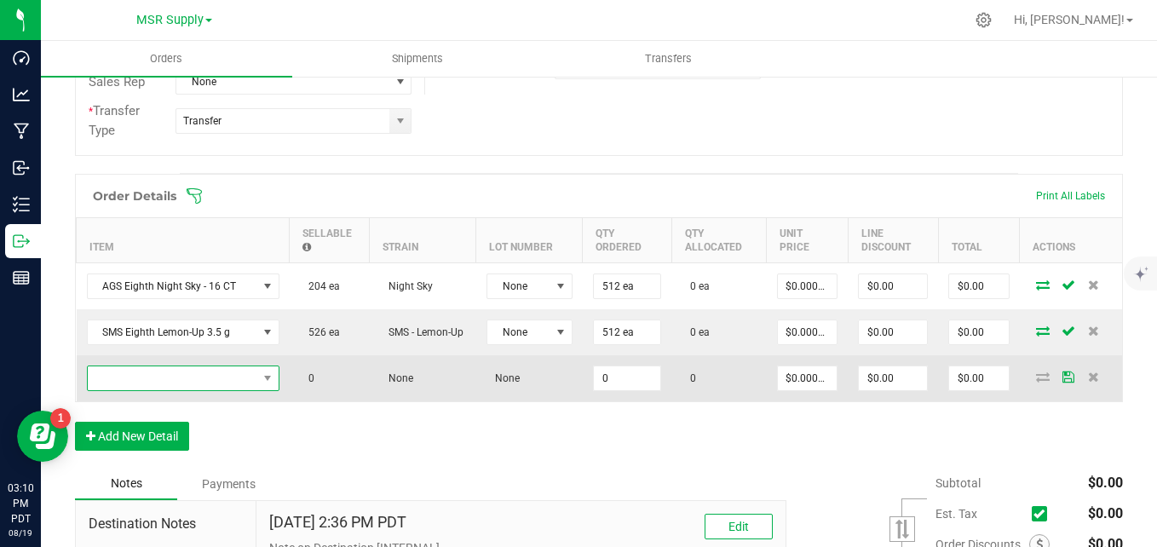
click at [153, 377] on span "NO DATA FOUND" at bounding box center [173, 378] width 170 height 24
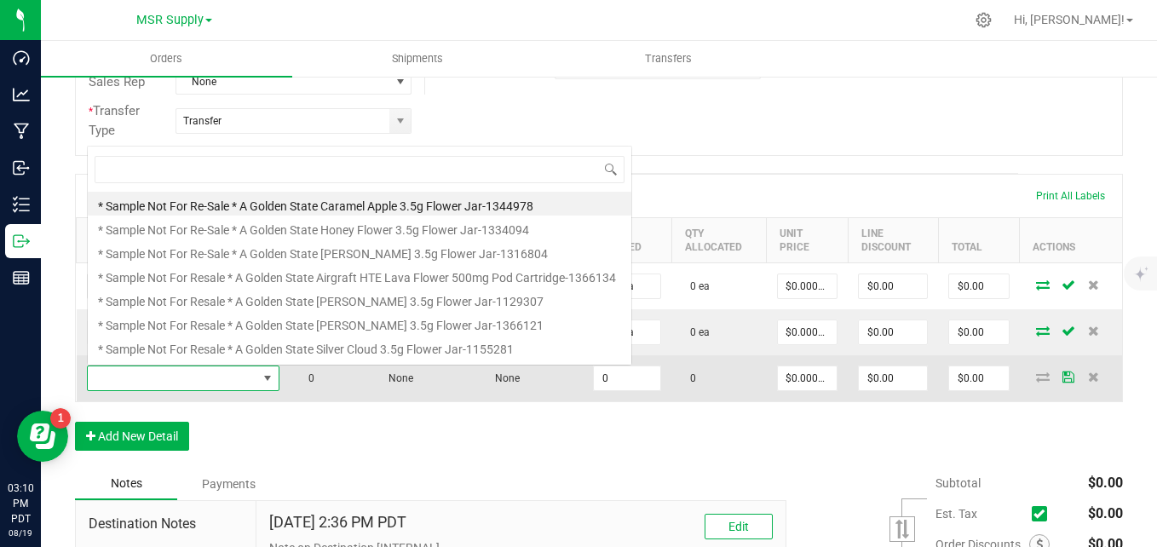
scroll to position [26, 193]
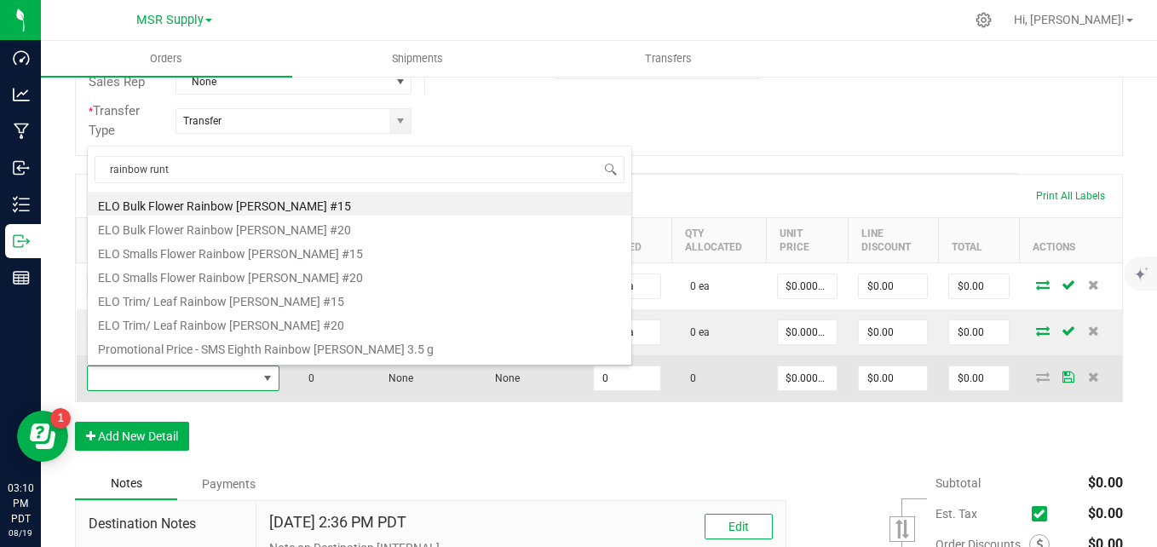
type input "rainbow [PERSON_NAME]"
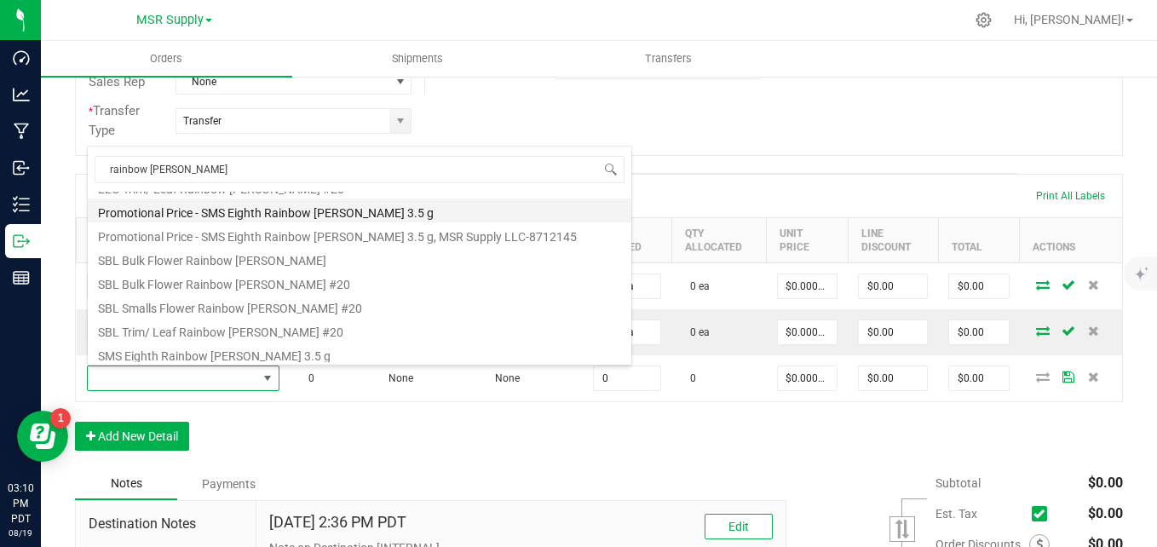
scroll to position [164, 0]
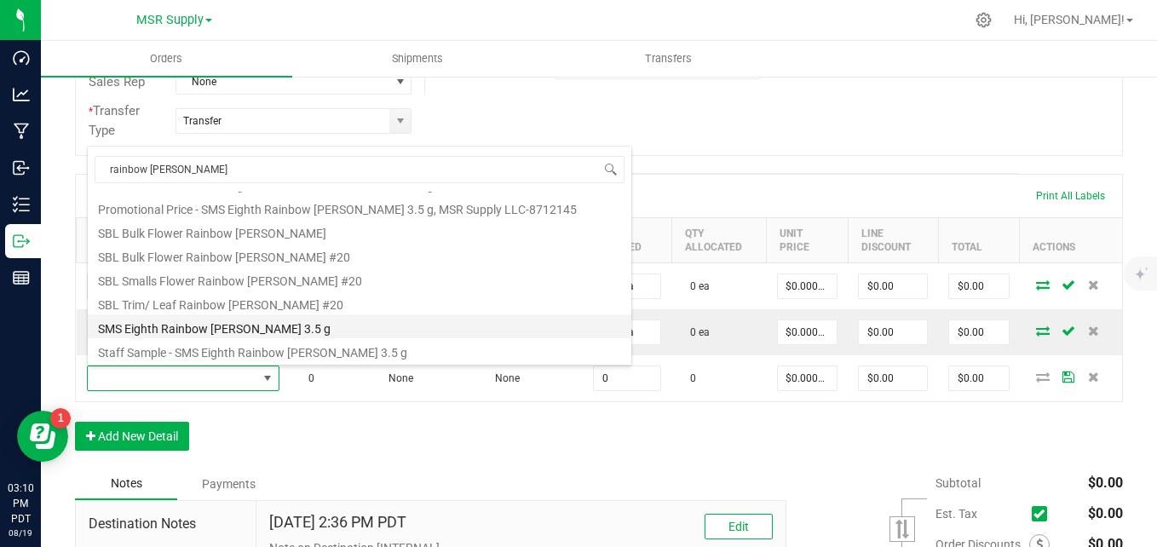
click at [254, 334] on li "SMS Eighth Rainbow [PERSON_NAME] 3.5 g" at bounding box center [360, 326] width 544 height 24
type input "0 ea"
type input "$16.50000"
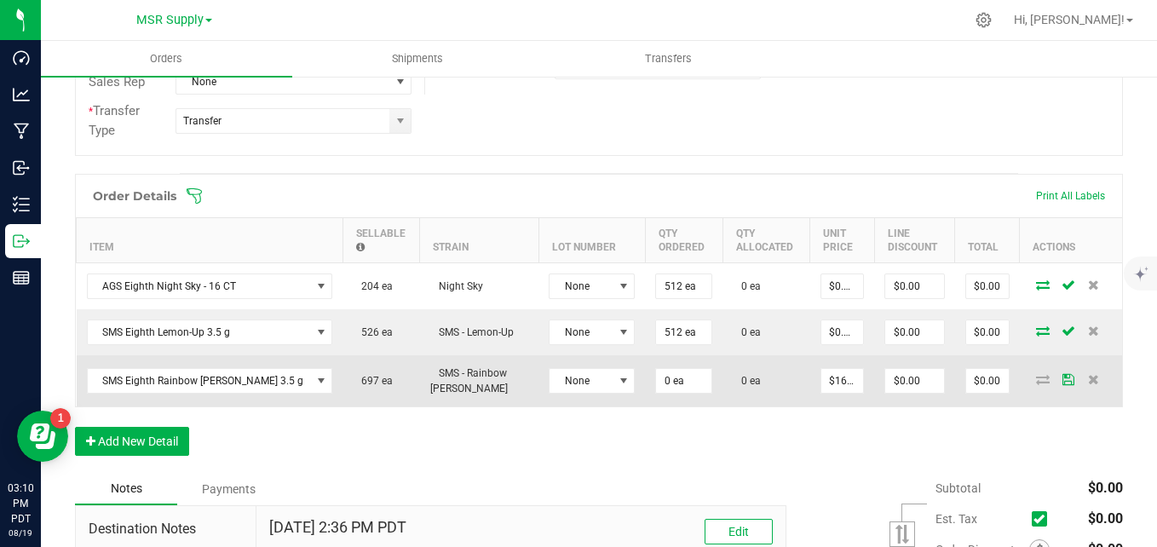
click at [645, 396] on td "0 ea" at bounding box center [684, 380] width 78 height 51
click at [656, 389] on input "0" at bounding box center [683, 381] width 55 height 24
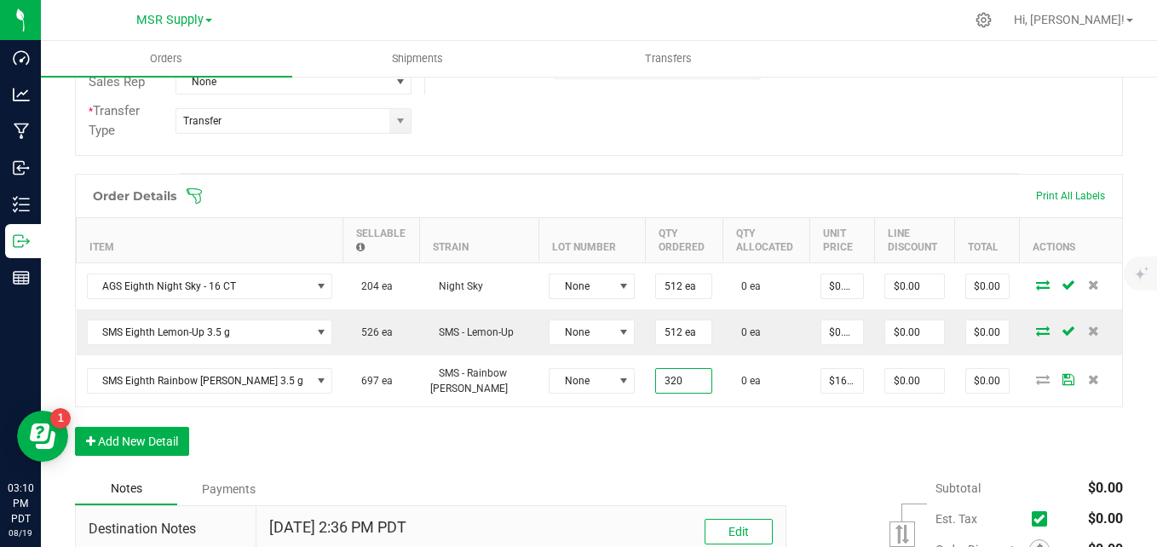
type input "320 ea"
type input "$5,280.00"
click at [687, 431] on div "Order Details Print All Labels Item Sellable Strain Lot Number Qty Ordered Qty …" at bounding box center [599, 323] width 1048 height 299
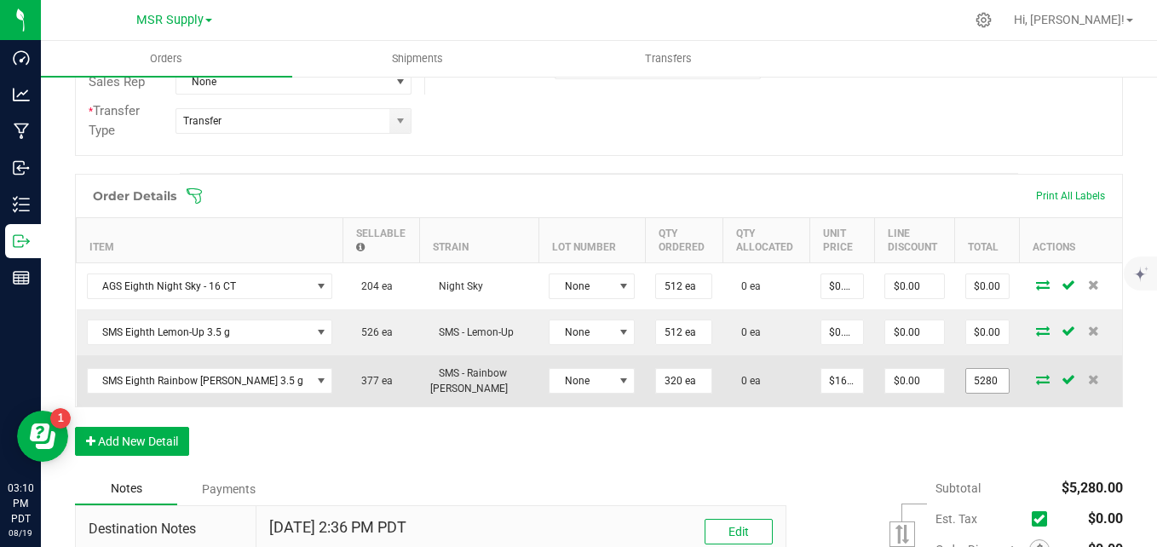
click at [966, 375] on input "5280" at bounding box center [987, 381] width 43 height 24
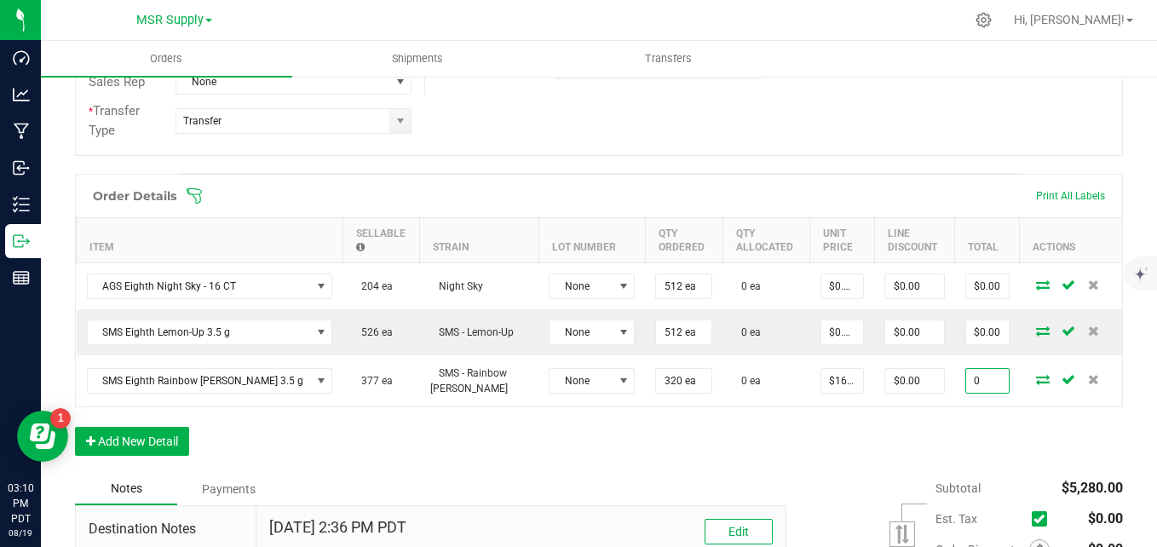
type input "0"
type input "$0.00000"
type input "$0.00"
click at [681, 436] on div "Order Details Print All Labels Item Sellable Strain Lot Number Qty Ordered Qty …" at bounding box center [599, 323] width 1048 height 299
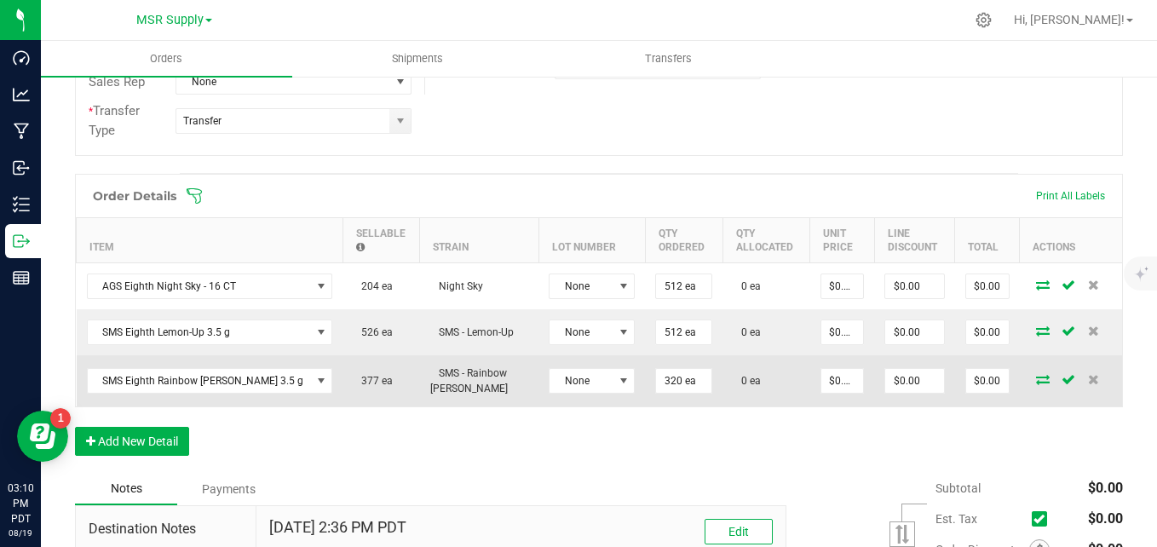
click at [1036, 379] on icon at bounding box center [1043, 379] width 14 height 10
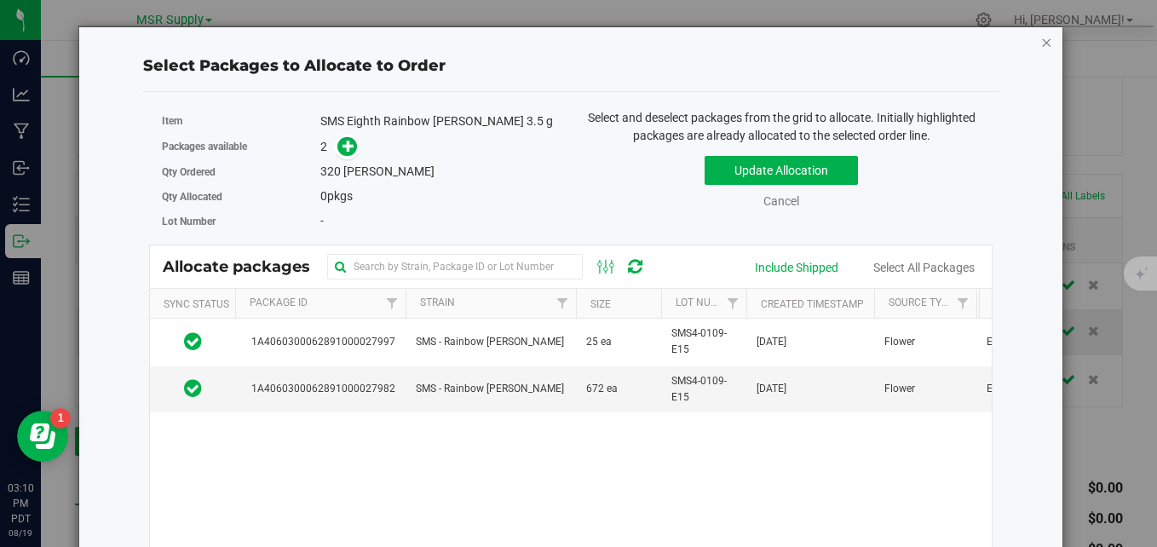
click at [1041, 32] on icon "button" at bounding box center [1047, 42] width 12 height 20
